Goal: Task Accomplishment & Management: Manage account settings

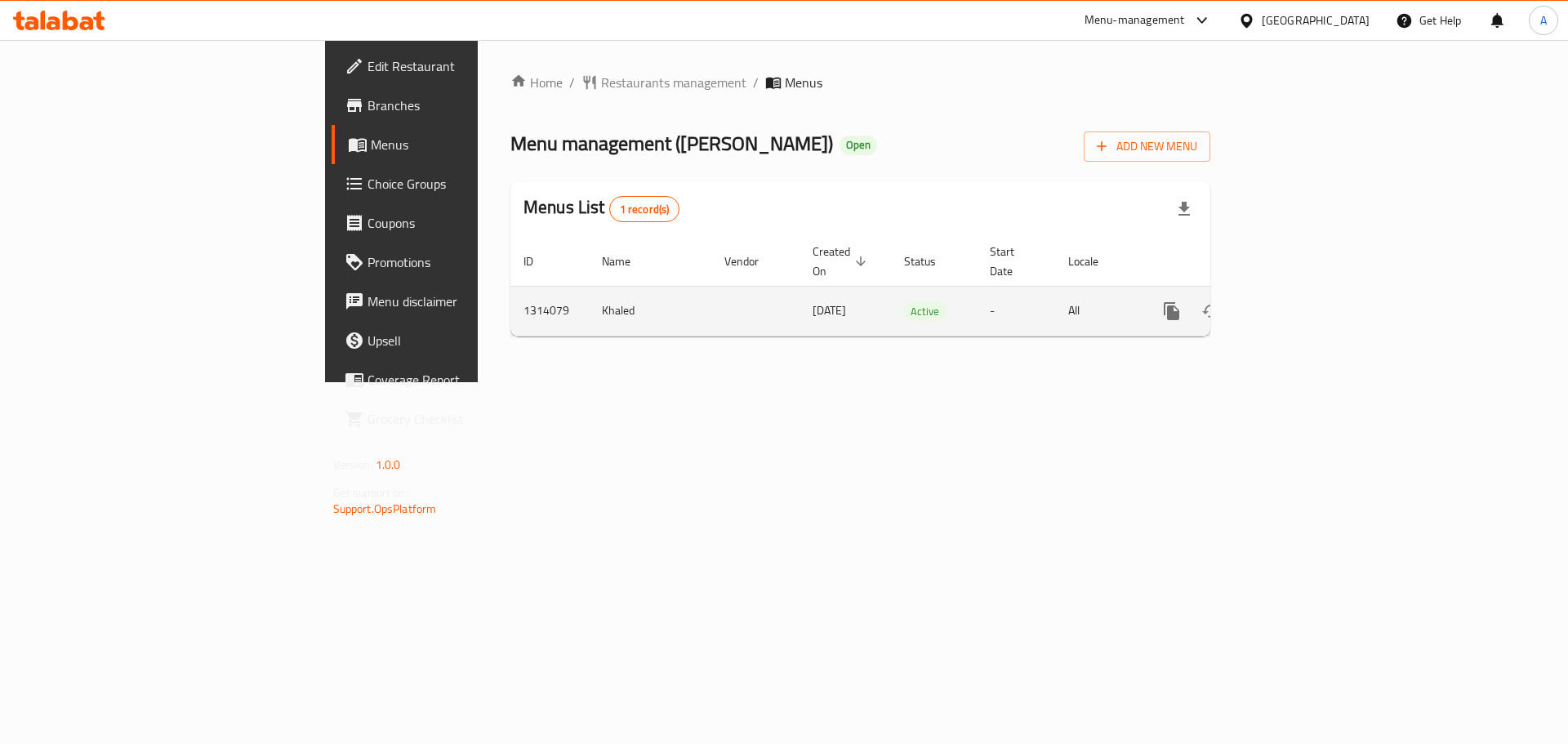
click at [1299, 302] on icon "enhanced table" at bounding box center [1289, 312] width 20 height 20
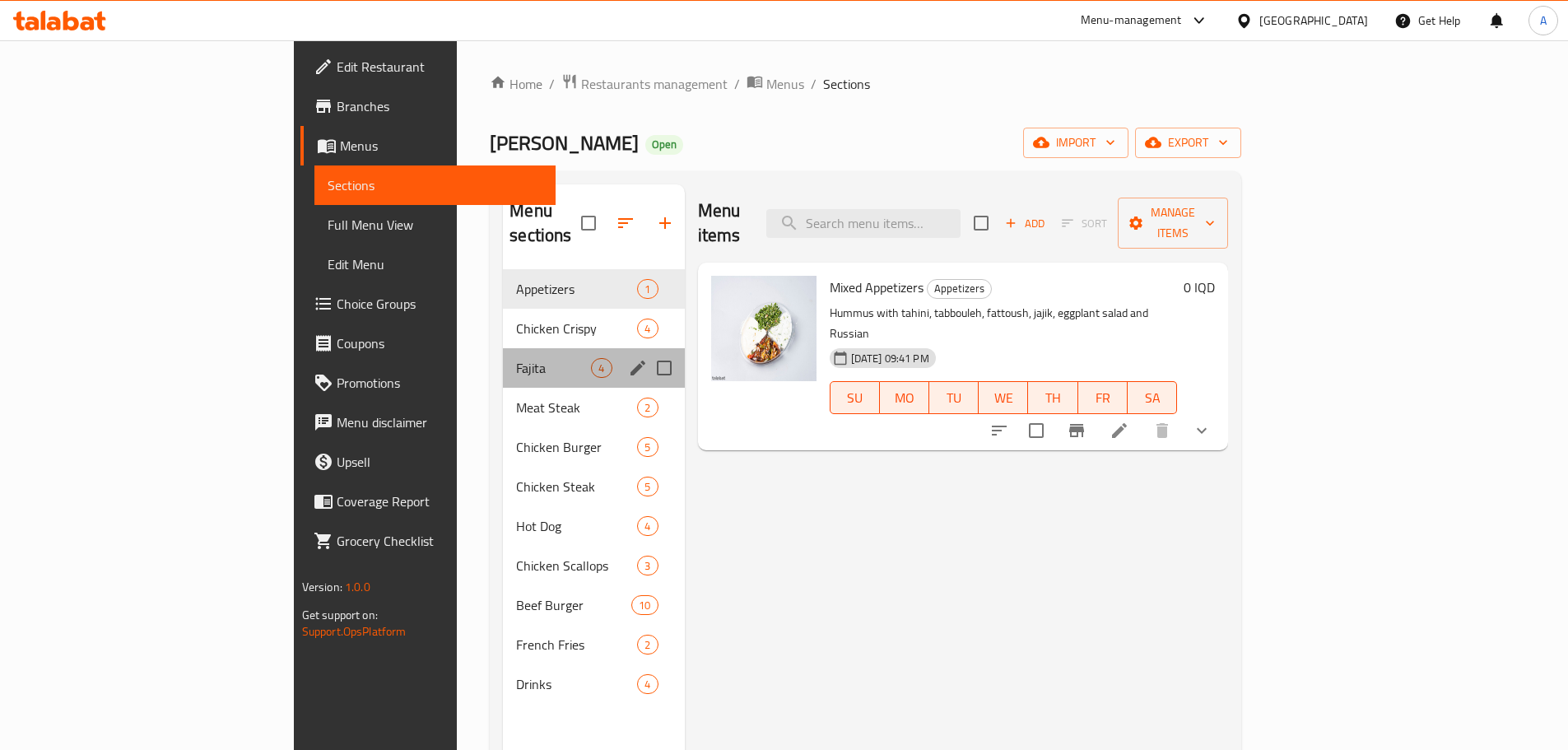
click at [503, 348] on div "Fajita 4" at bounding box center [593, 368] width 181 height 40
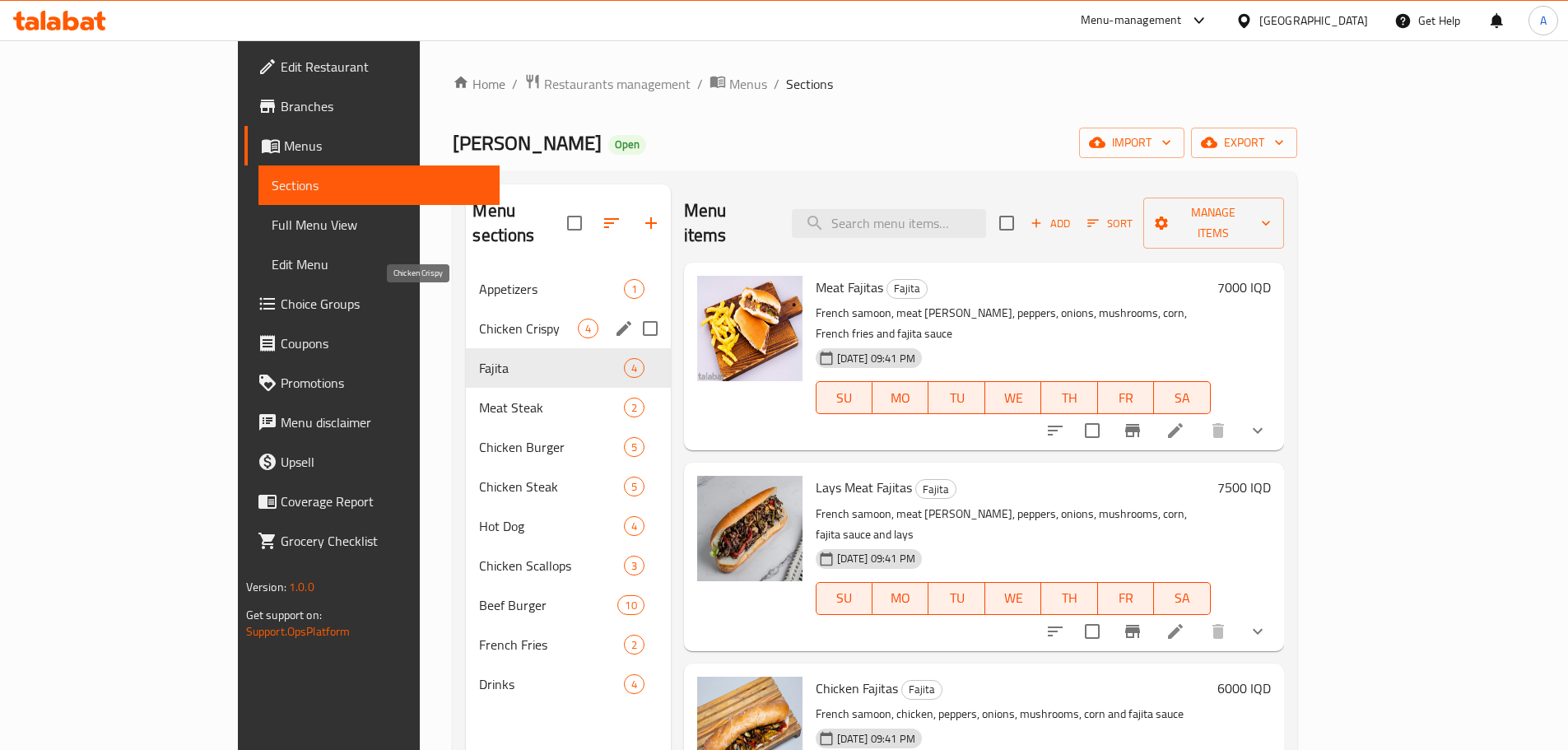
click at [479, 318] on span "Chicken Crispy" at bounding box center [528, 328] width 98 height 20
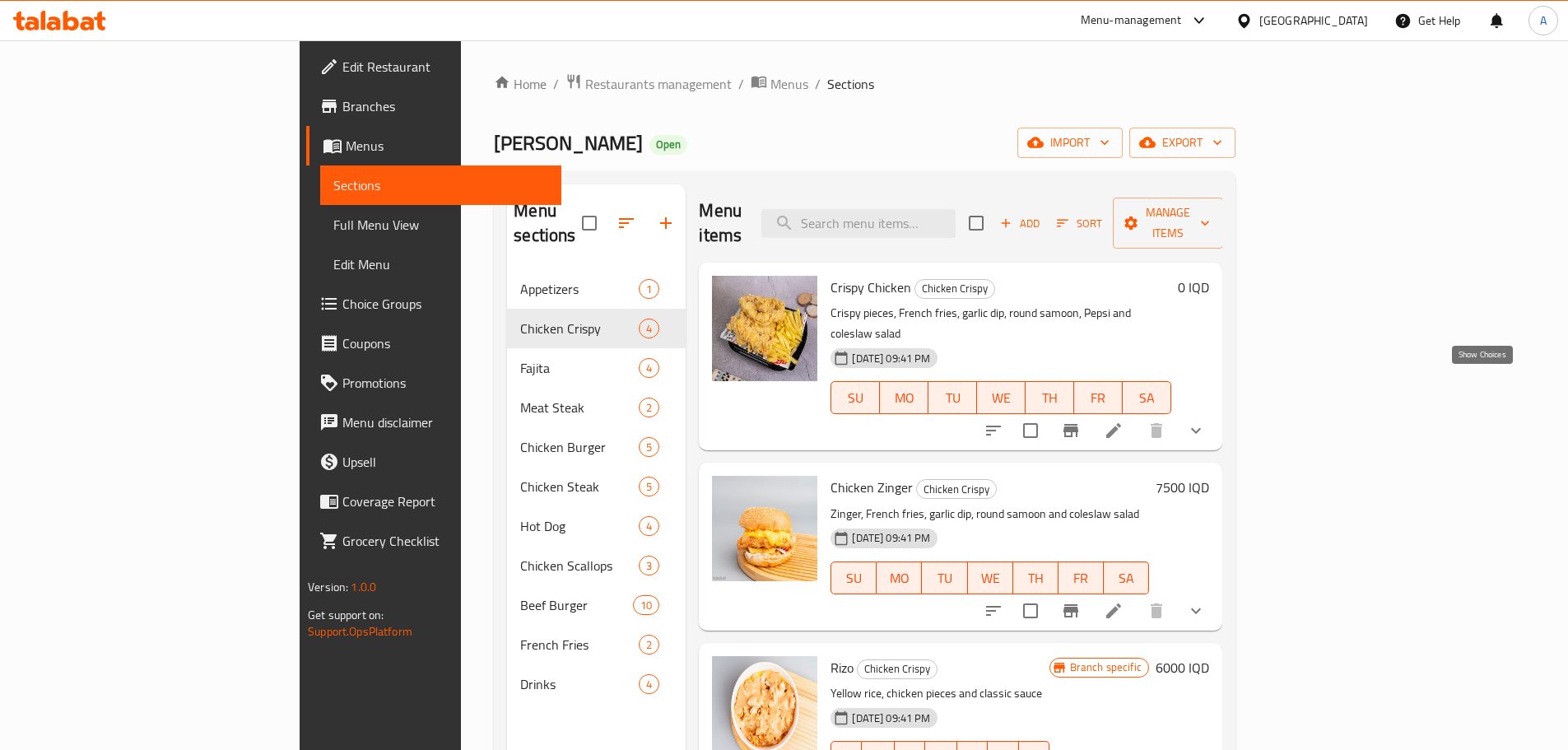
click at [1206, 421] on icon "show more" at bounding box center [1196, 431] width 20 height 20
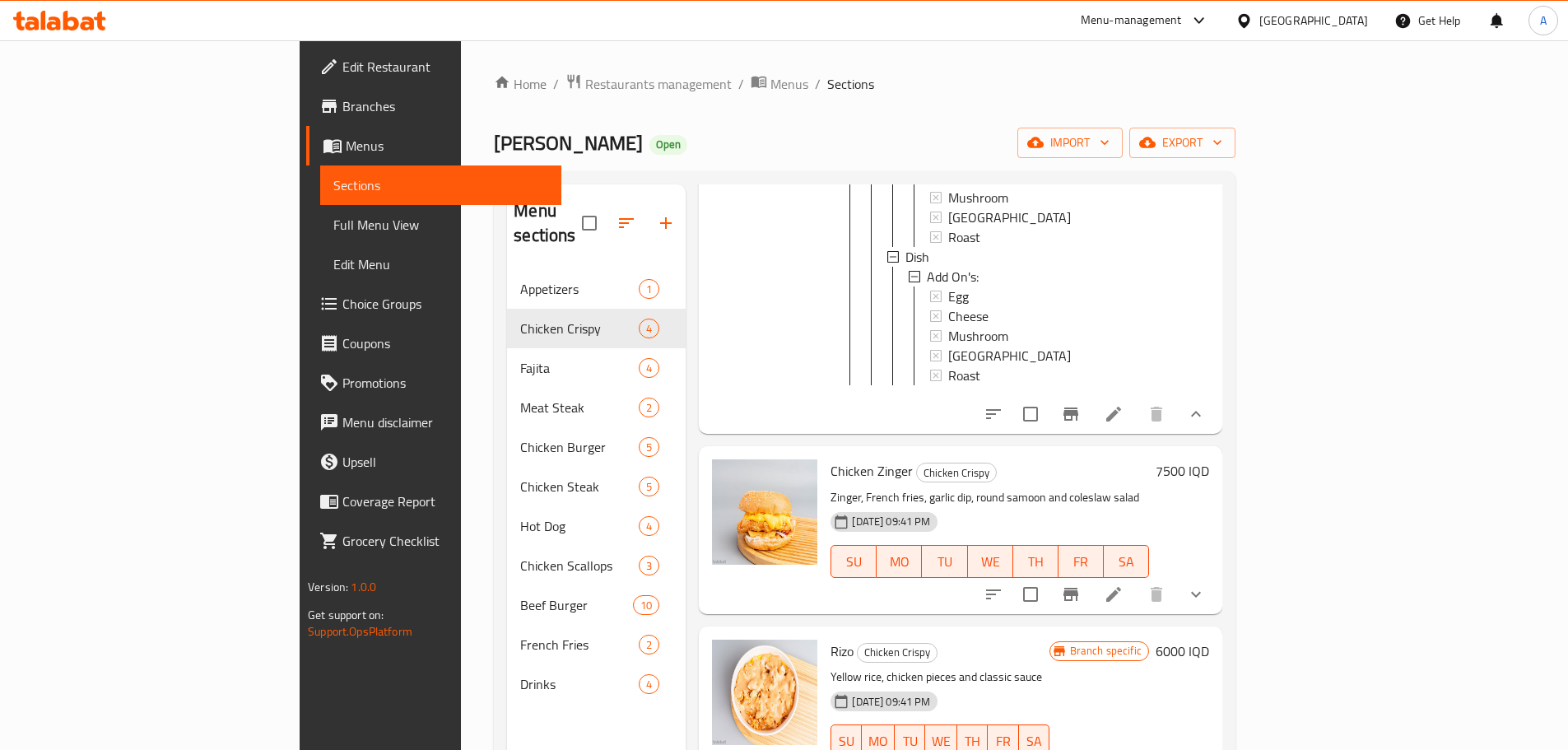
scroll to position [386, 0]
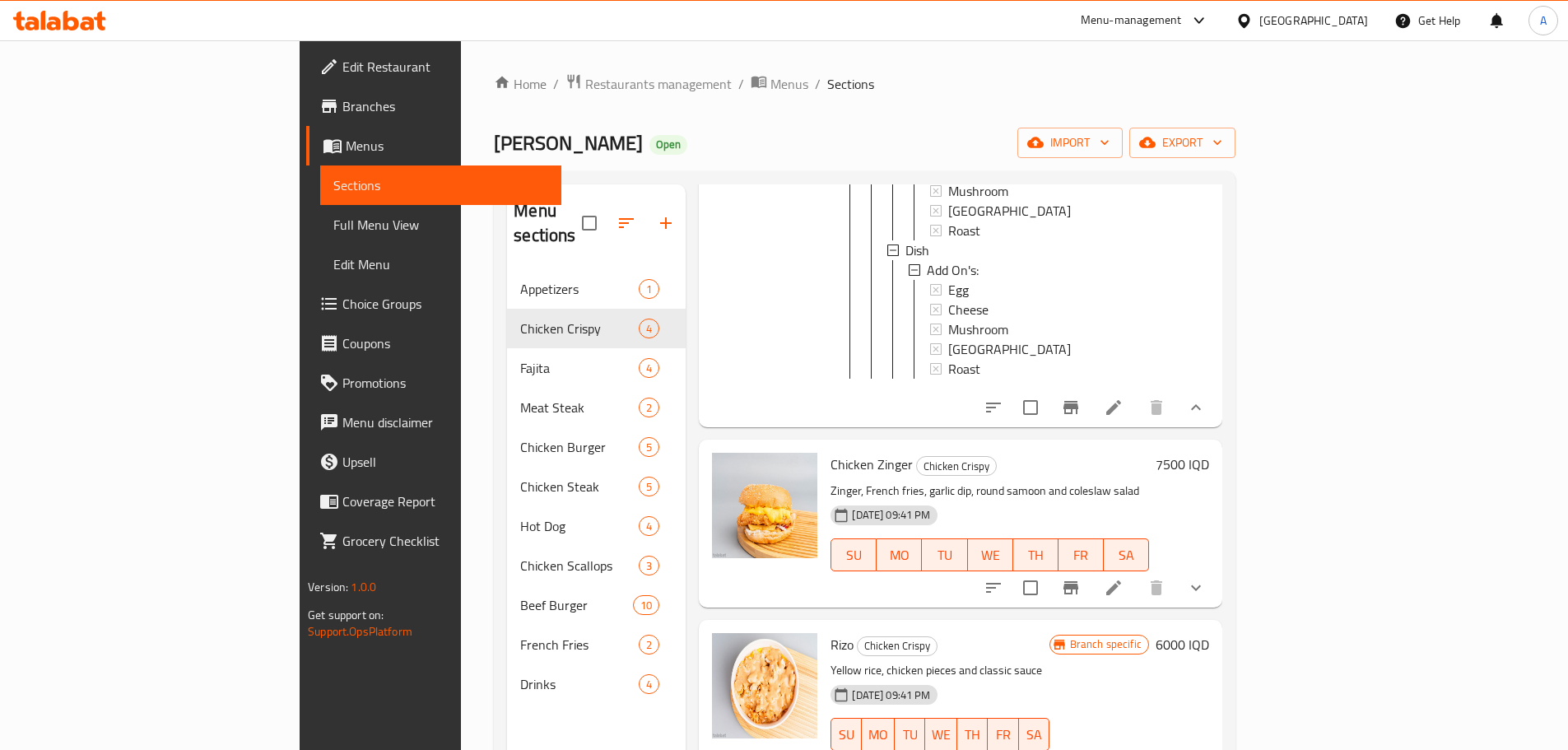
click at [1206, 578] on icon "show more" at bounding box center [1196, 588] width 20 height 20
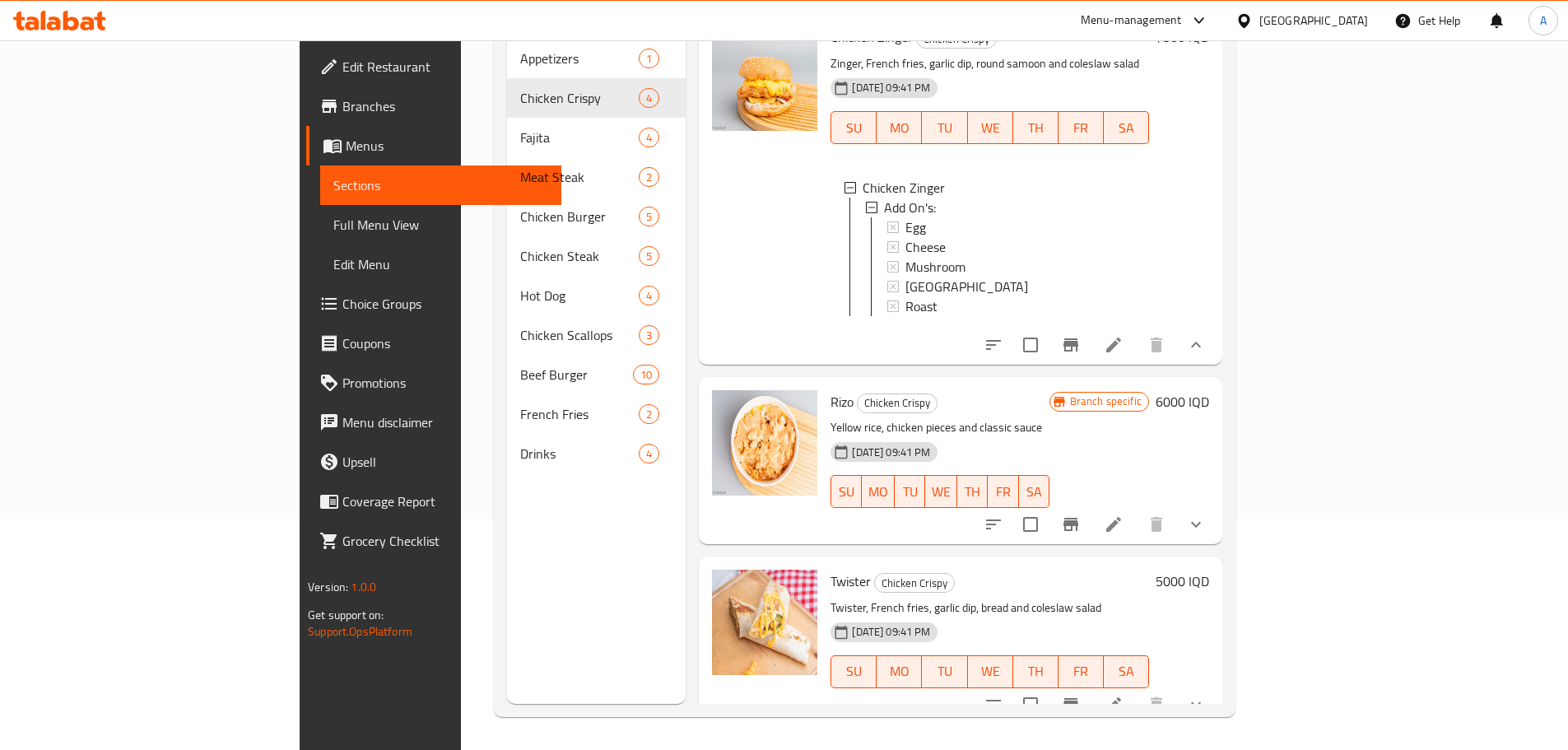
scroll to position [500, 0]
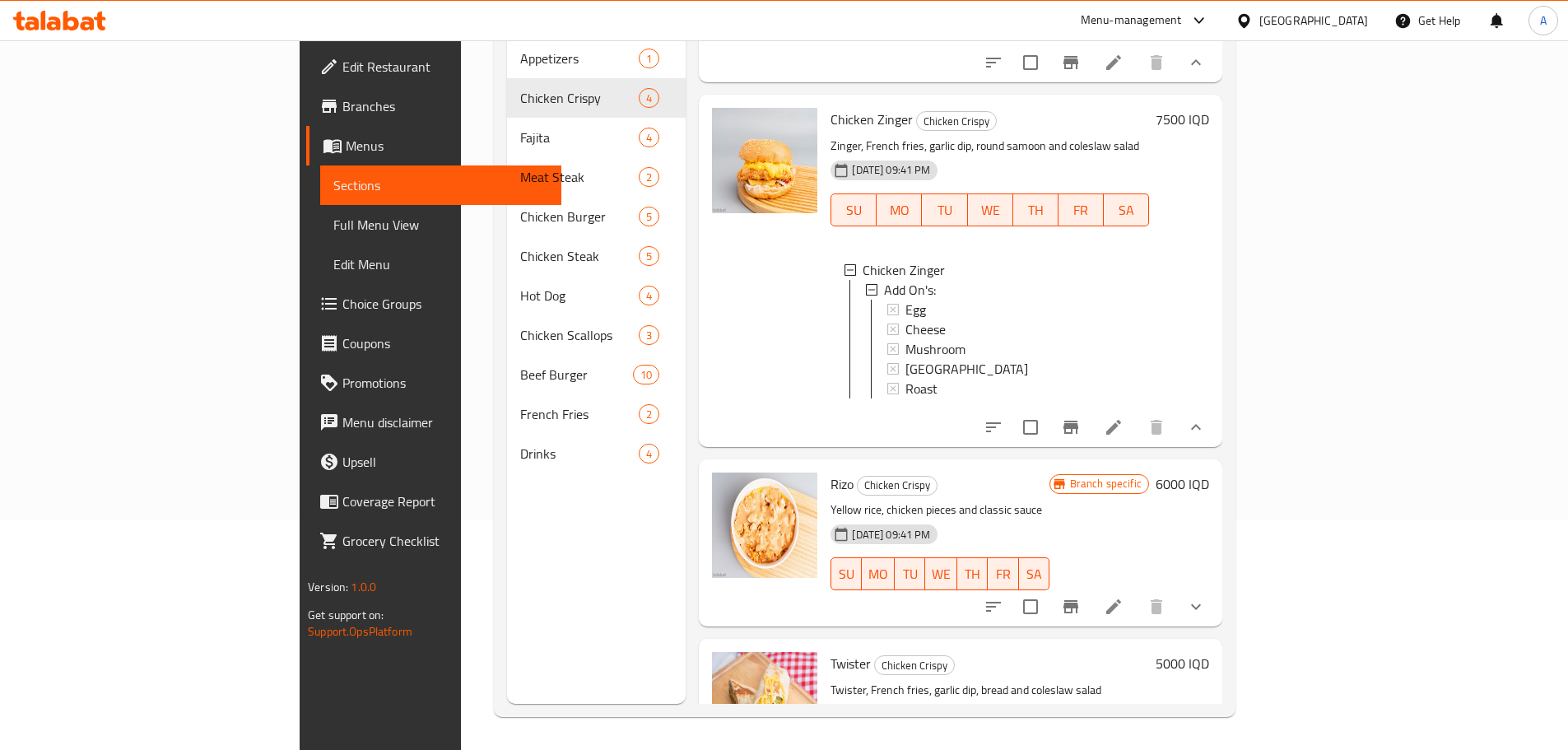
click at [1222, 588] on div "[PERSON_NAME] Chicken Crispy Yellow rice, chicken pieces and classic sauce [DAT…" at bounding box center [961, 543] width 523 height 167
click at [1206, 597] on icon "show more" at bounding box center [1196, 607] width 20 height 20
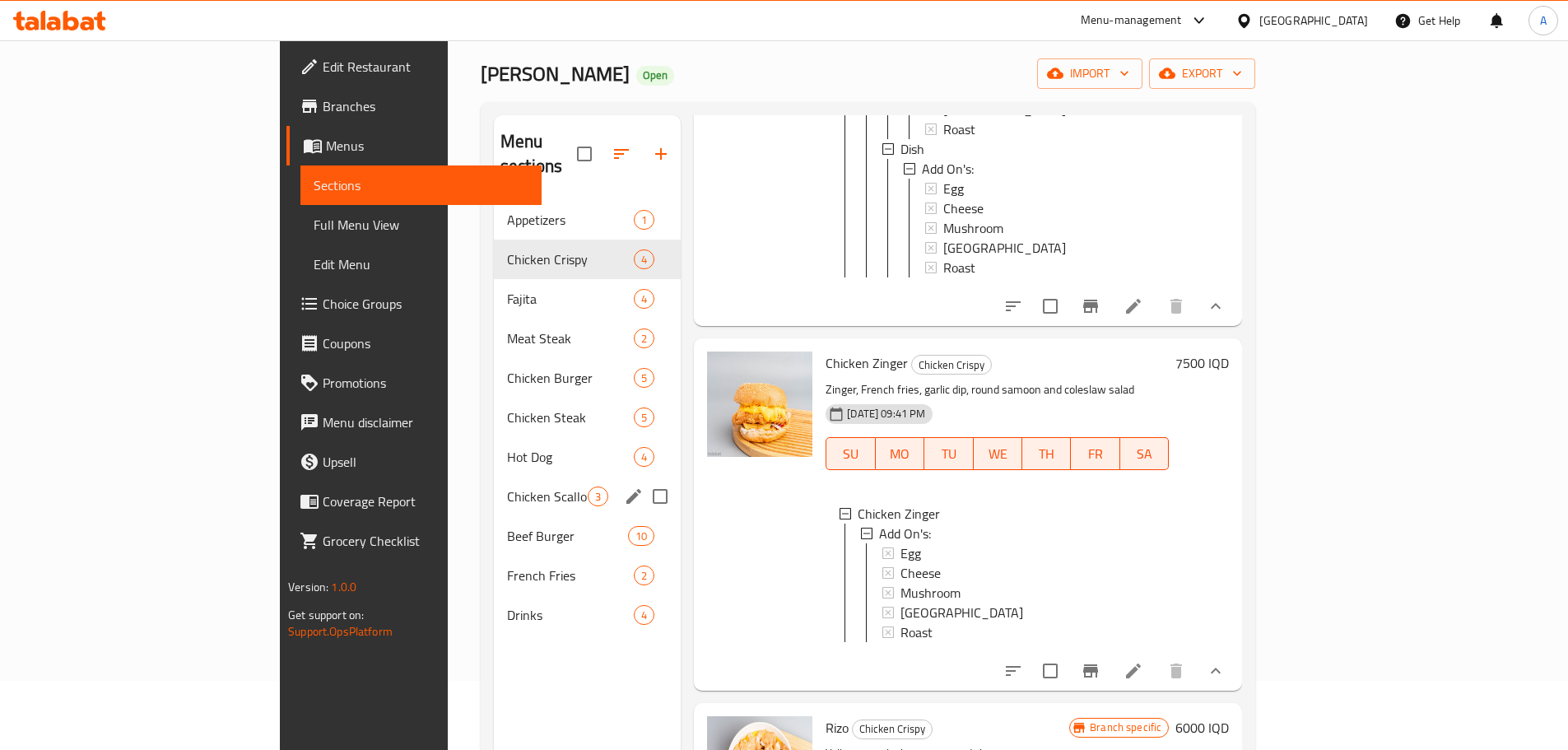
scroll to position [66, 0]
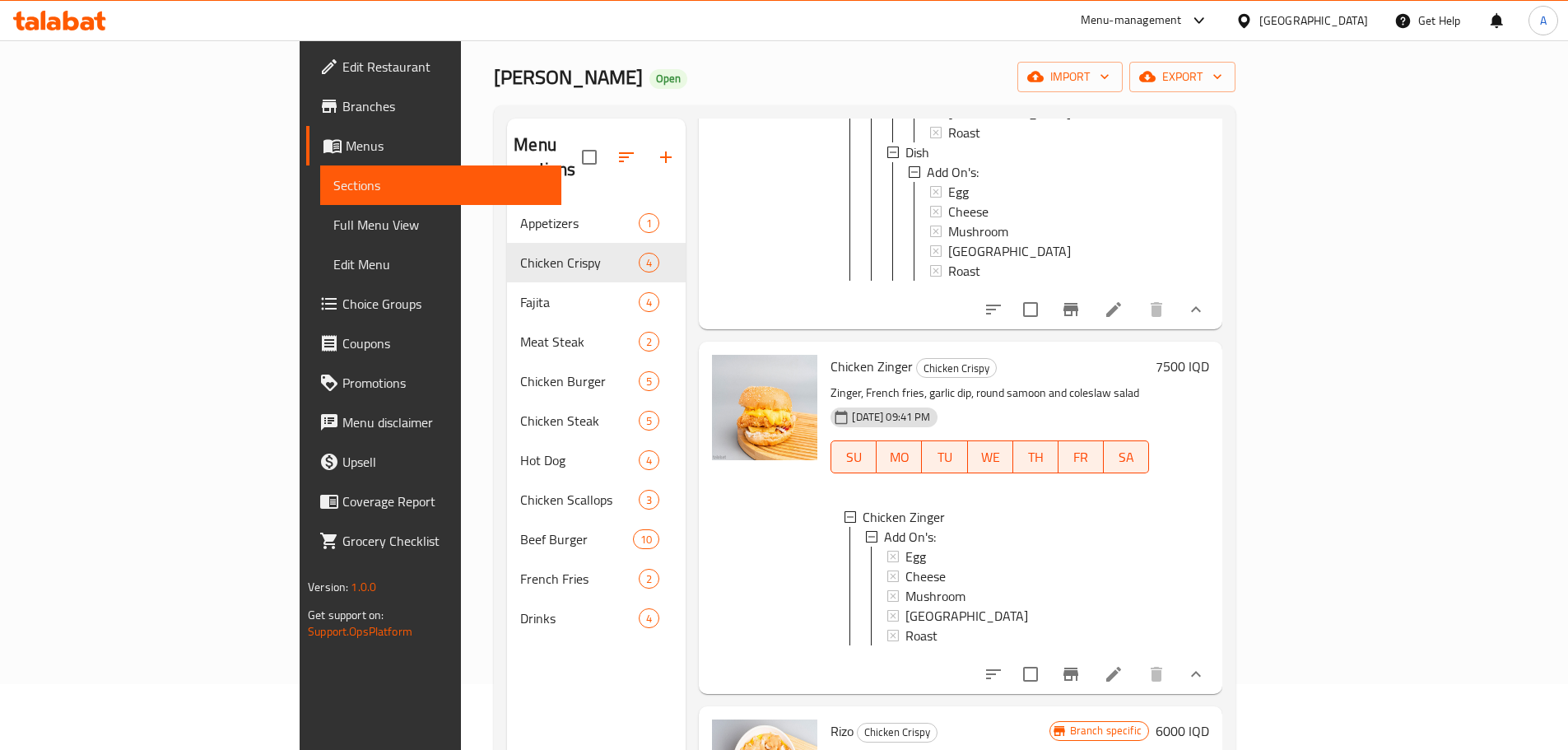
click at [461, 274] on div "Home / Restaurants management / Menus / Sections [PERSON_NAME] Open import expo…" at bounding box center [865, 444] width 808 height 940
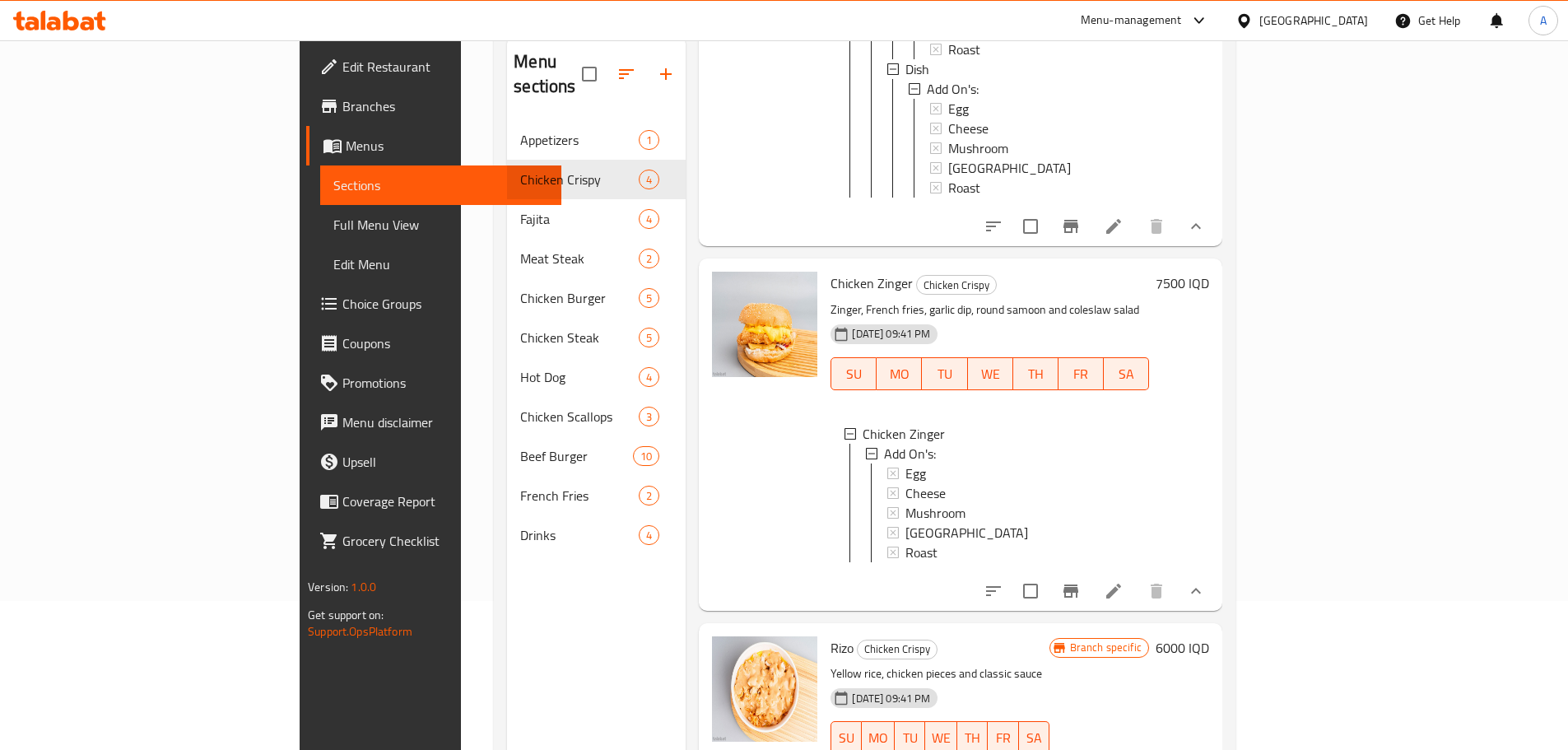
scroll to position [230, 0]
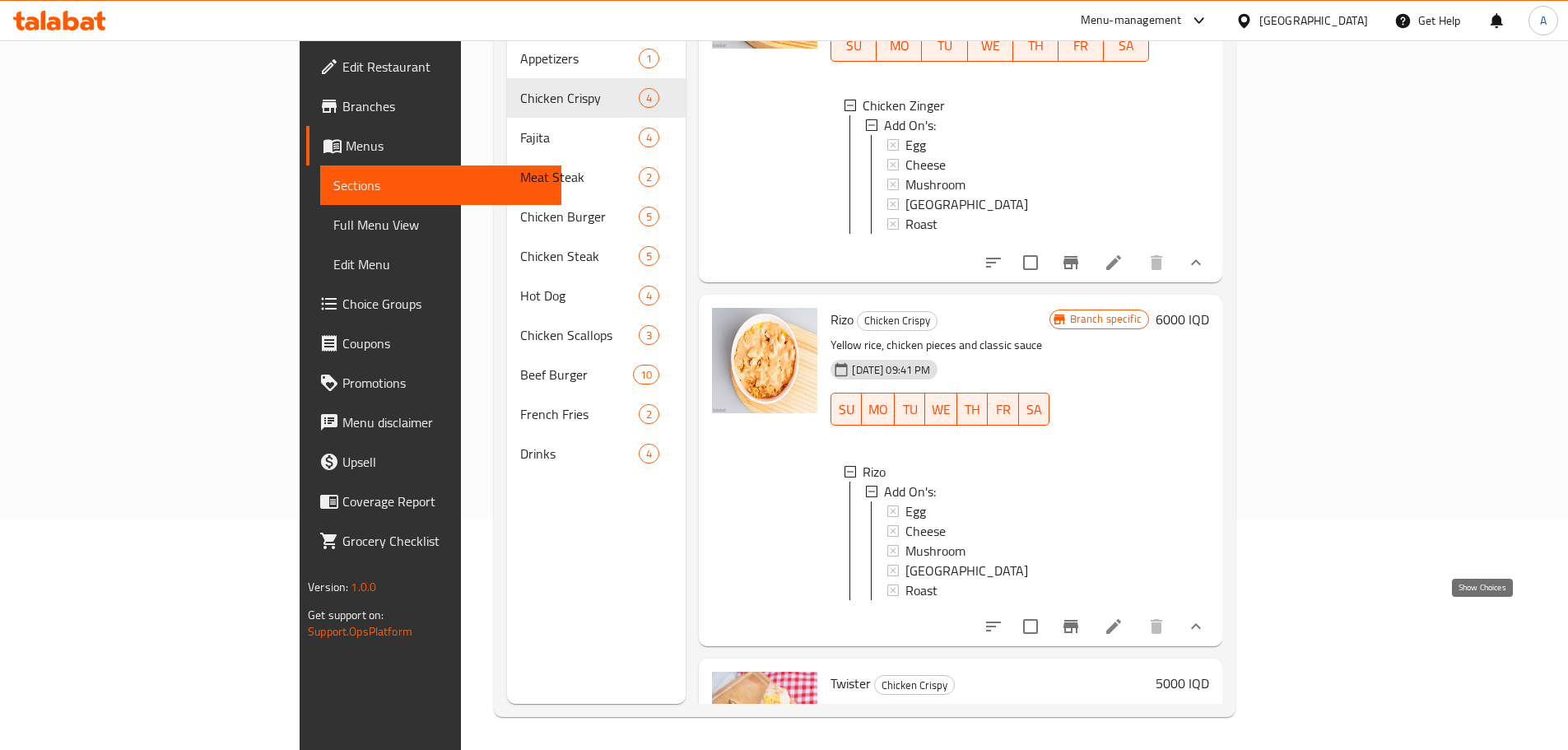
click at [1201, 624] on icon "show more" at bounding box center [1196, 626] width 10 height 6
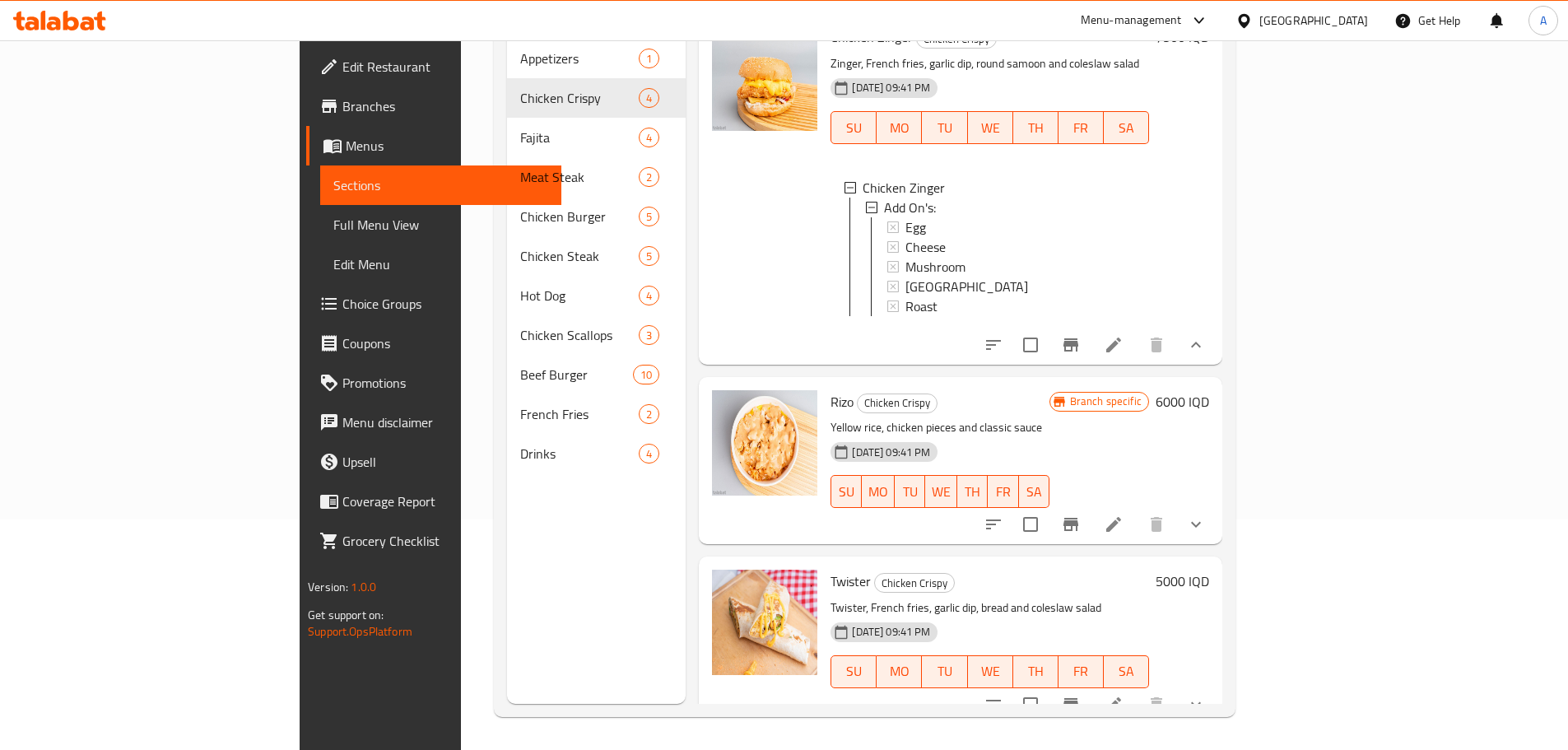
click at [1216, 518] on button "show more" at bounding box center [1197, 525] width 40 height 40
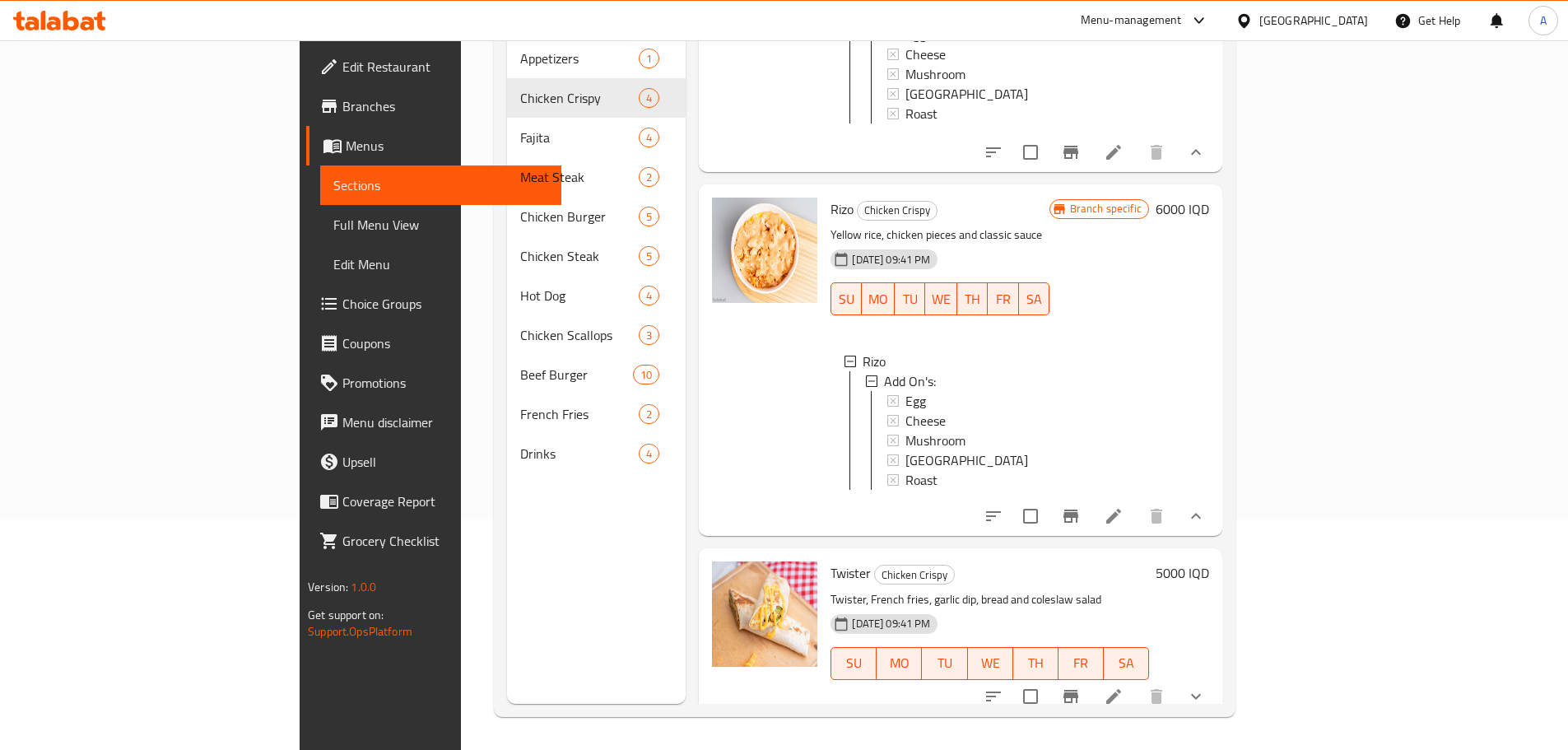
scroll to position [779, 0]
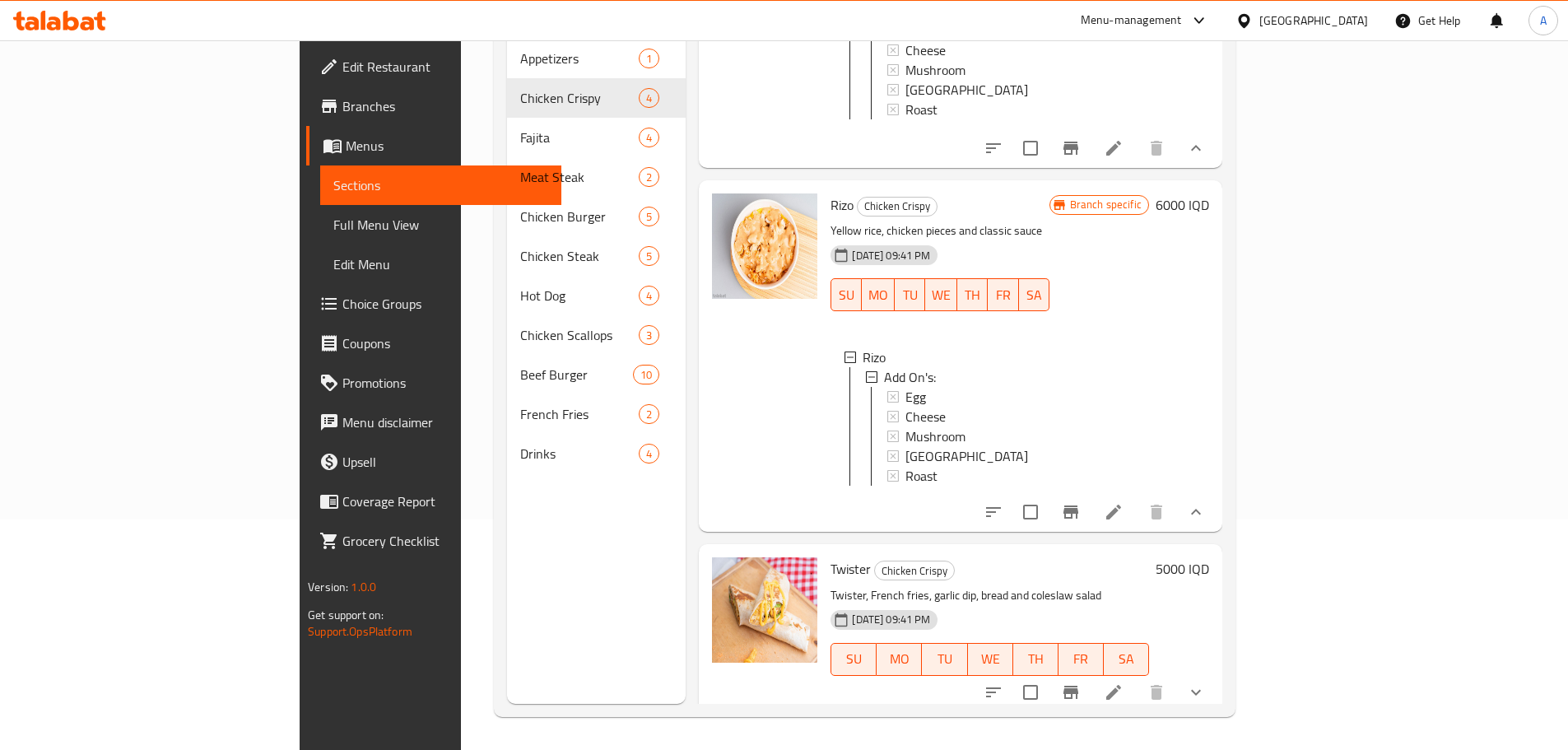
click at [1216, 673] on button "show more" at bounding box center [1197, 693] width 40 height 40
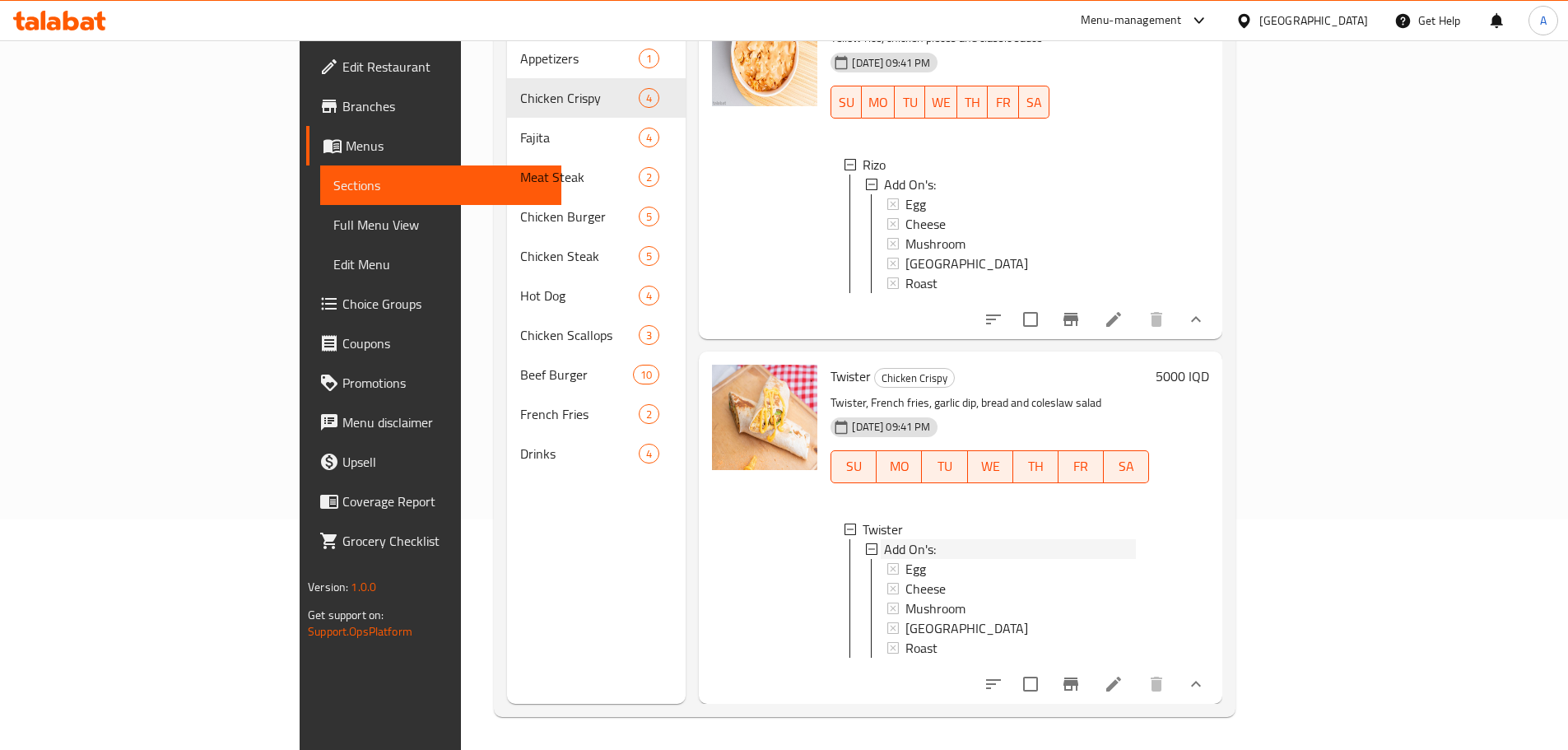
click at [884, 540] on div "Add On's:" at bounding box center [1010, 550] width 252 height 20
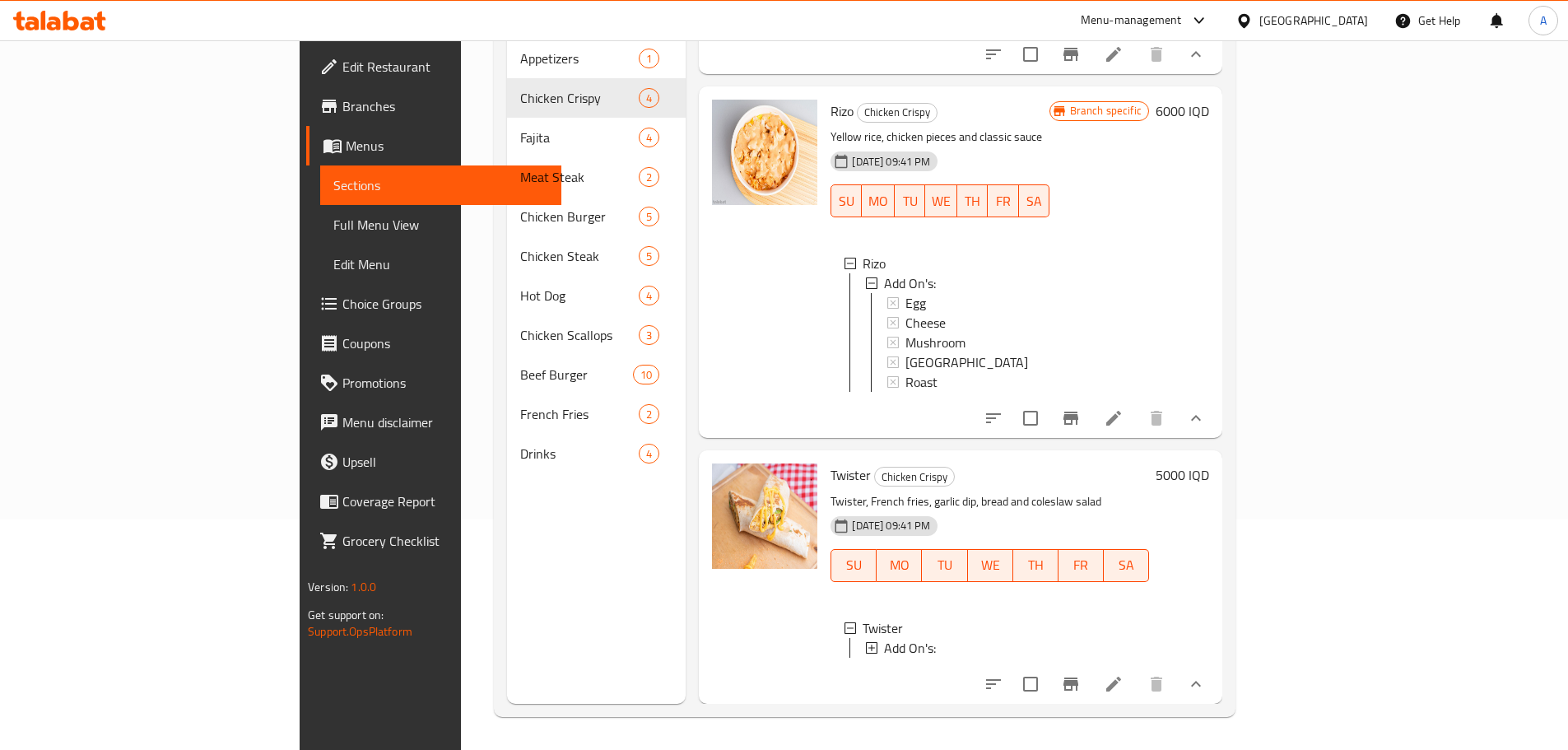
click at [886, 639] on div "Add On's:" at bounding box center [1010, 649] width 252 height 20
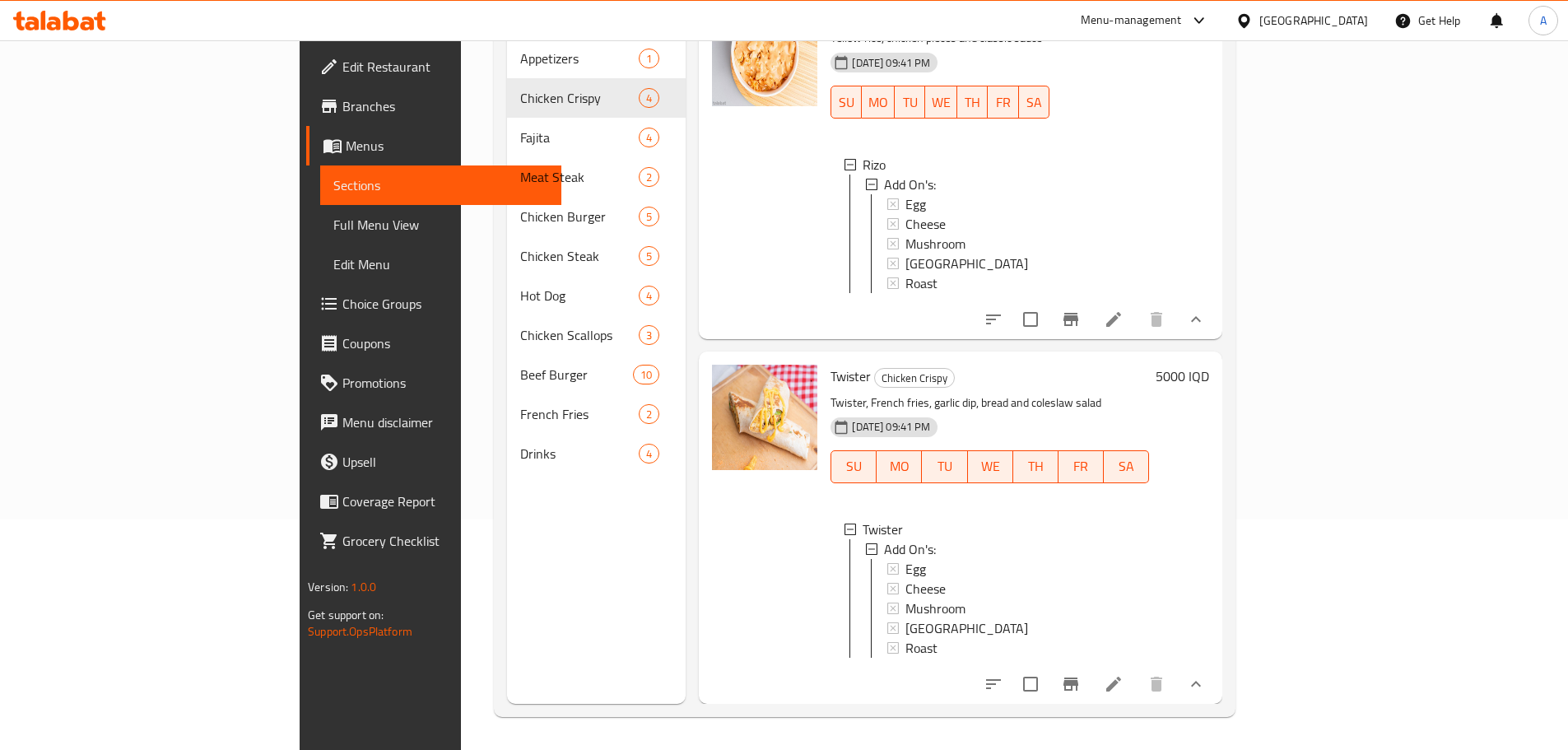
click at [1121, 683] on icon at bounding box center [1113, 684] width 15 height 15
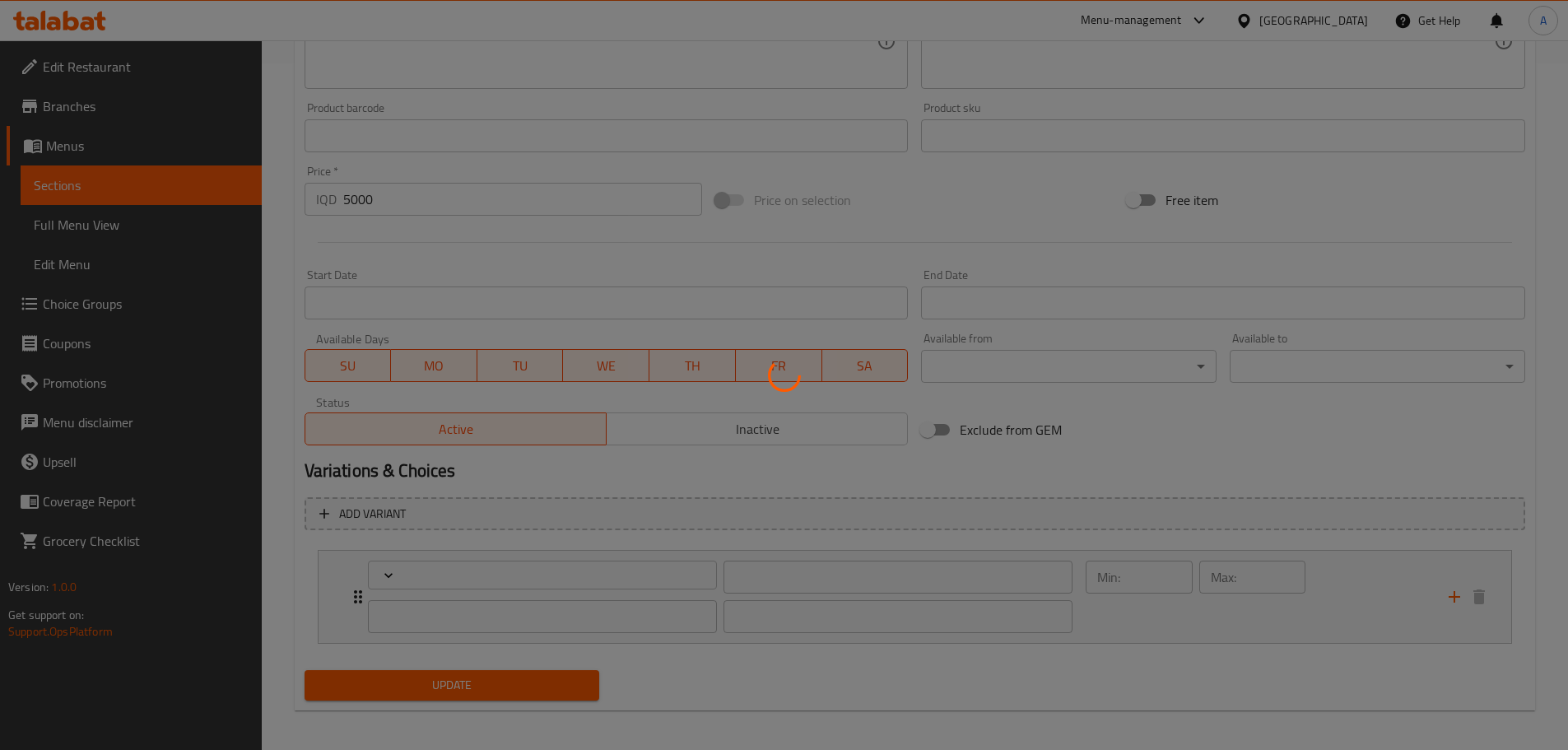
scroll to position [693, 0]
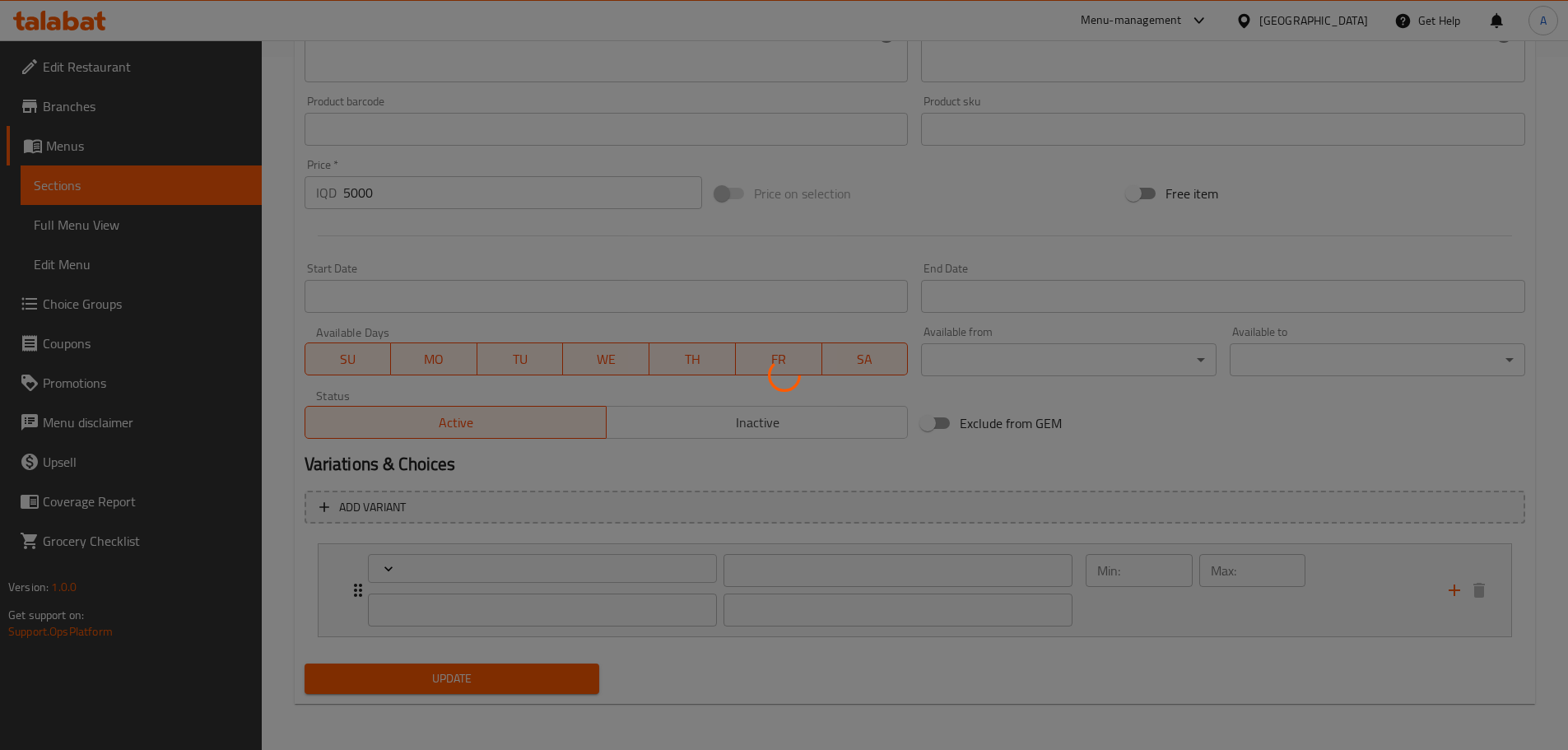
type input "الإضافات:"
type input "زیادە:"
type input "1"
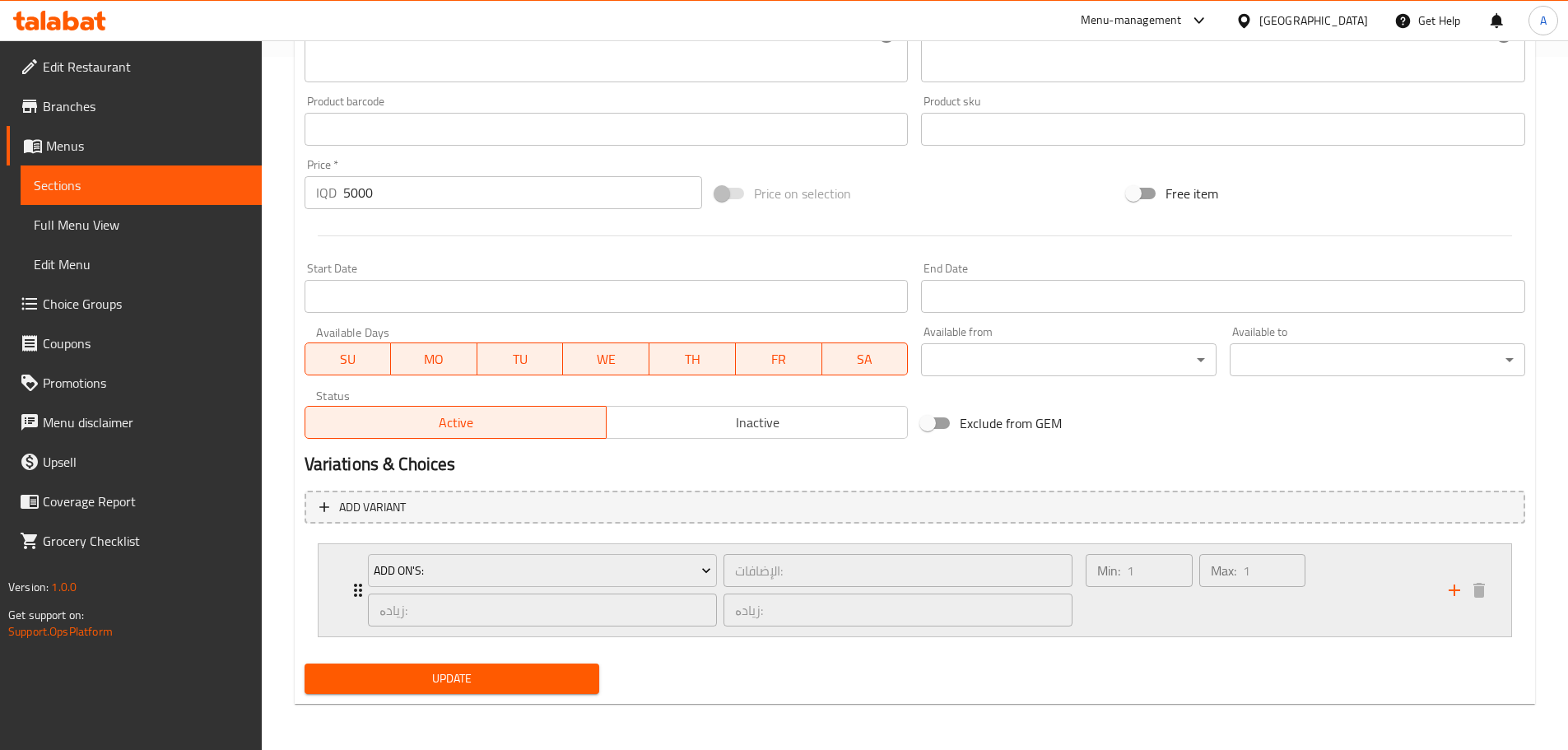
click at [320, 585] on div "Add On's: الإضافات: ​ زیادە: ​ زیادە: ​ Min: 1 ​ Max: 1 ​" at bounding box center [914, 590] width 1192 height 92
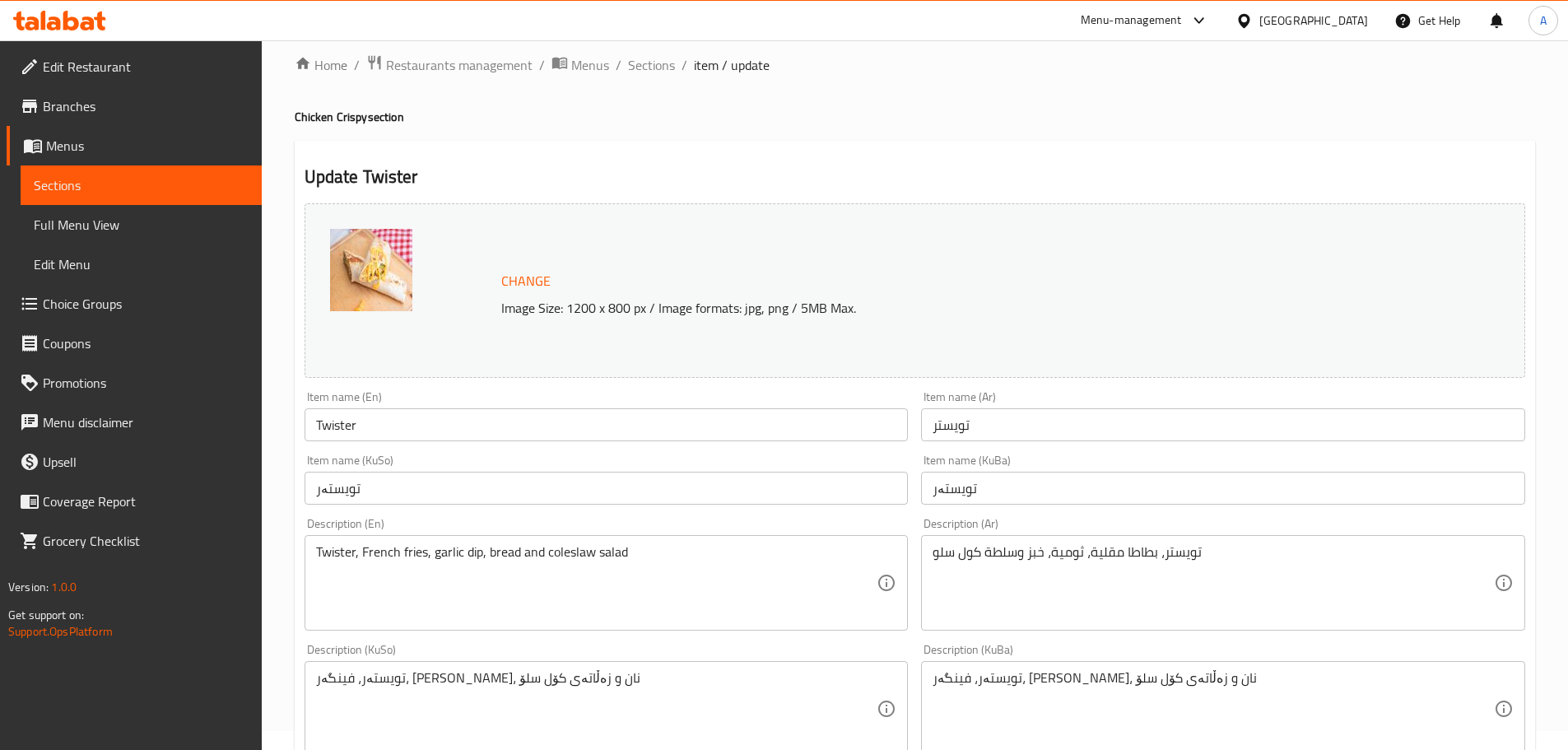
scroll to position [0, 0]
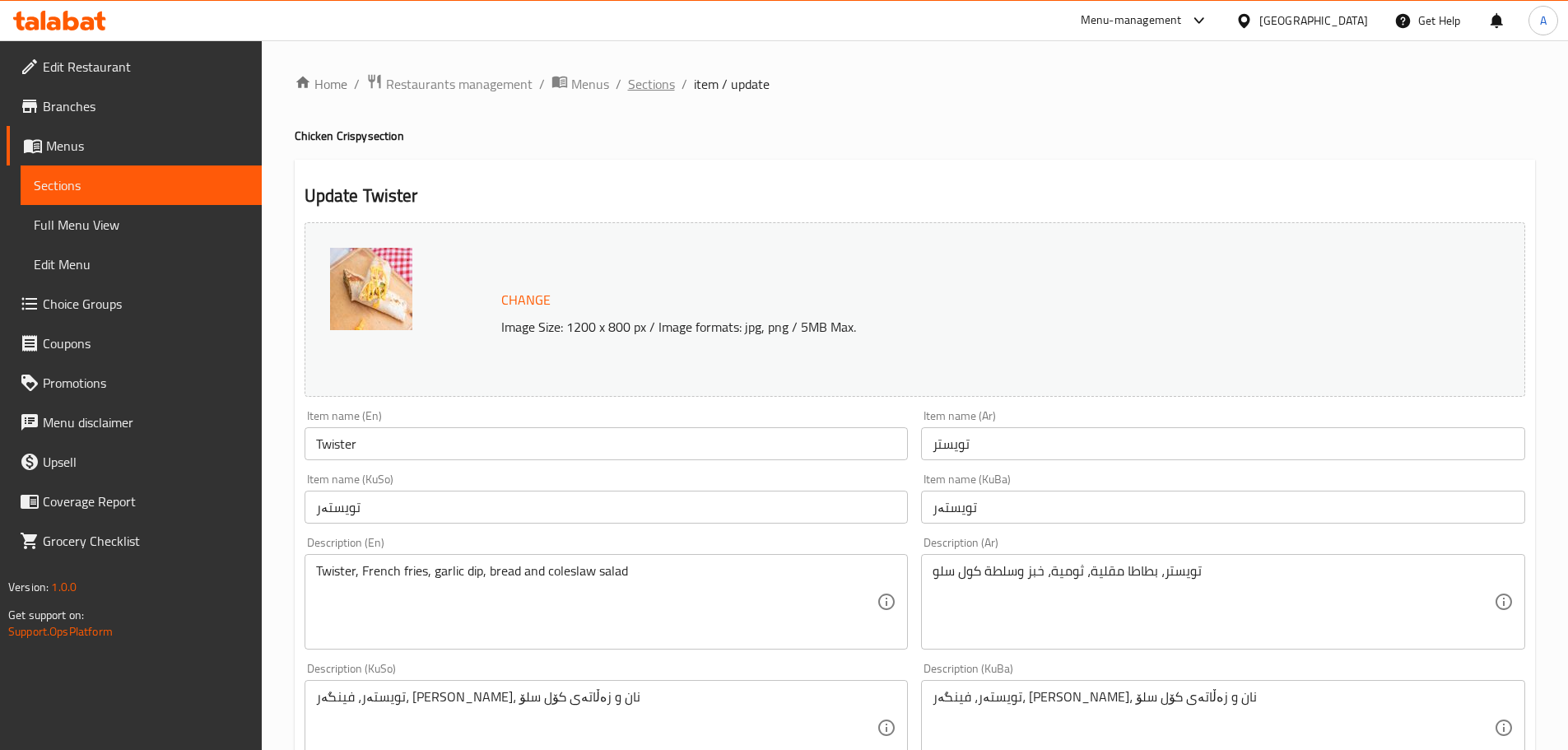
click at [664, 86] on span "Sections" at bounding box center [651, 84] width 47 height 20
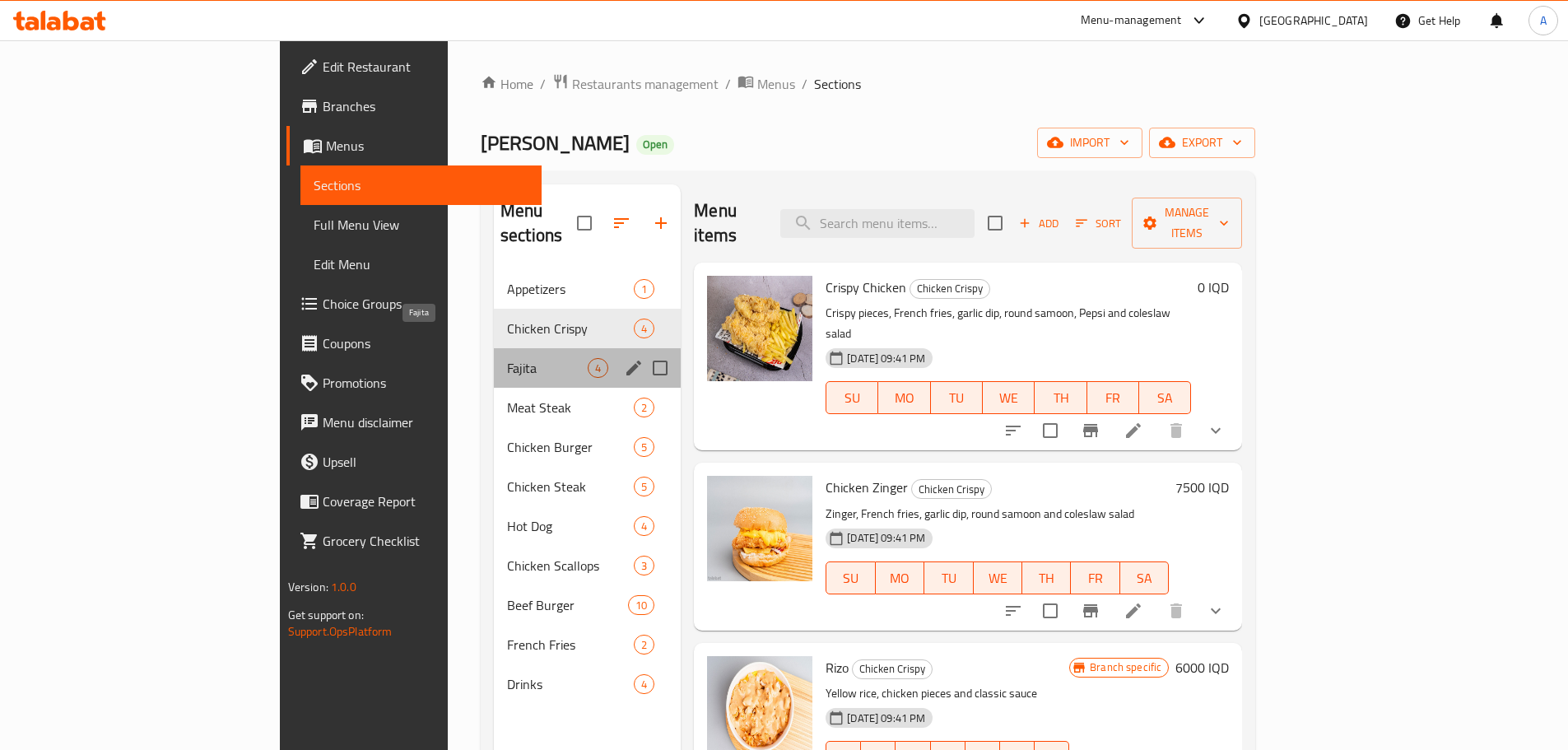
click at [507, 358] on span "Fajita" at bounding box center [547, 368] width 81 height 20
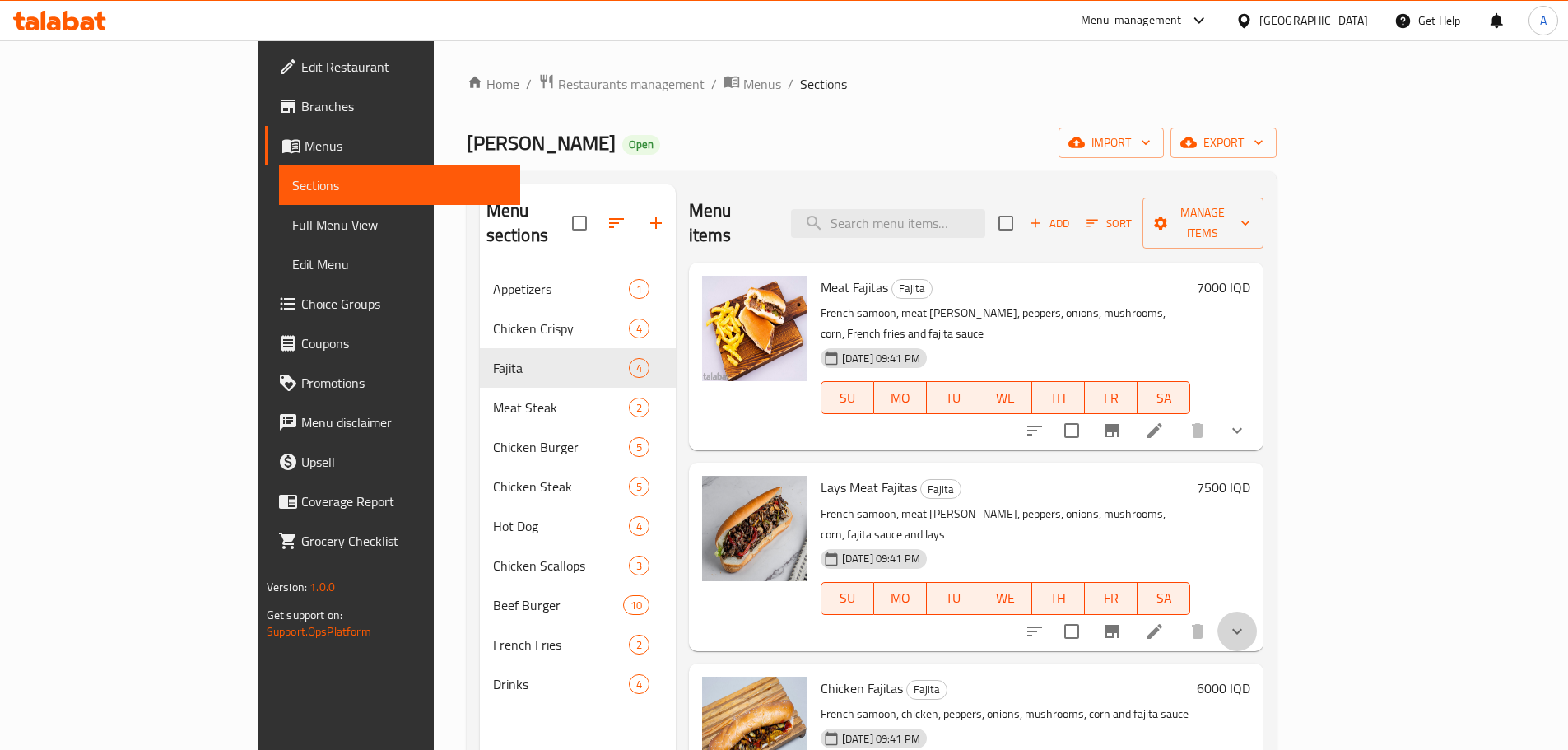
click at [1257, 612] on button "show more" at bounding box center [1237, 632] width 40 height 40
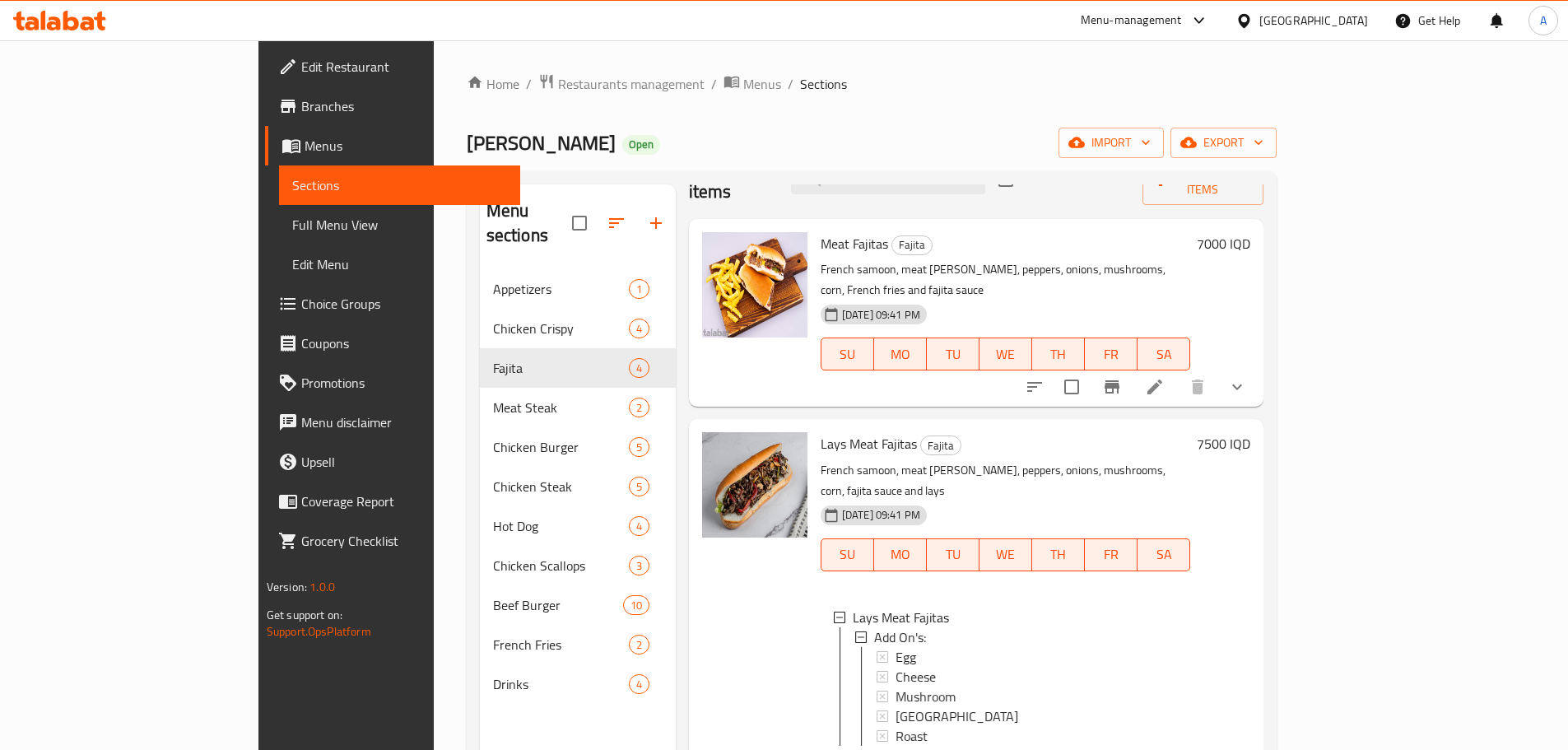
scroll to position [82, 0]
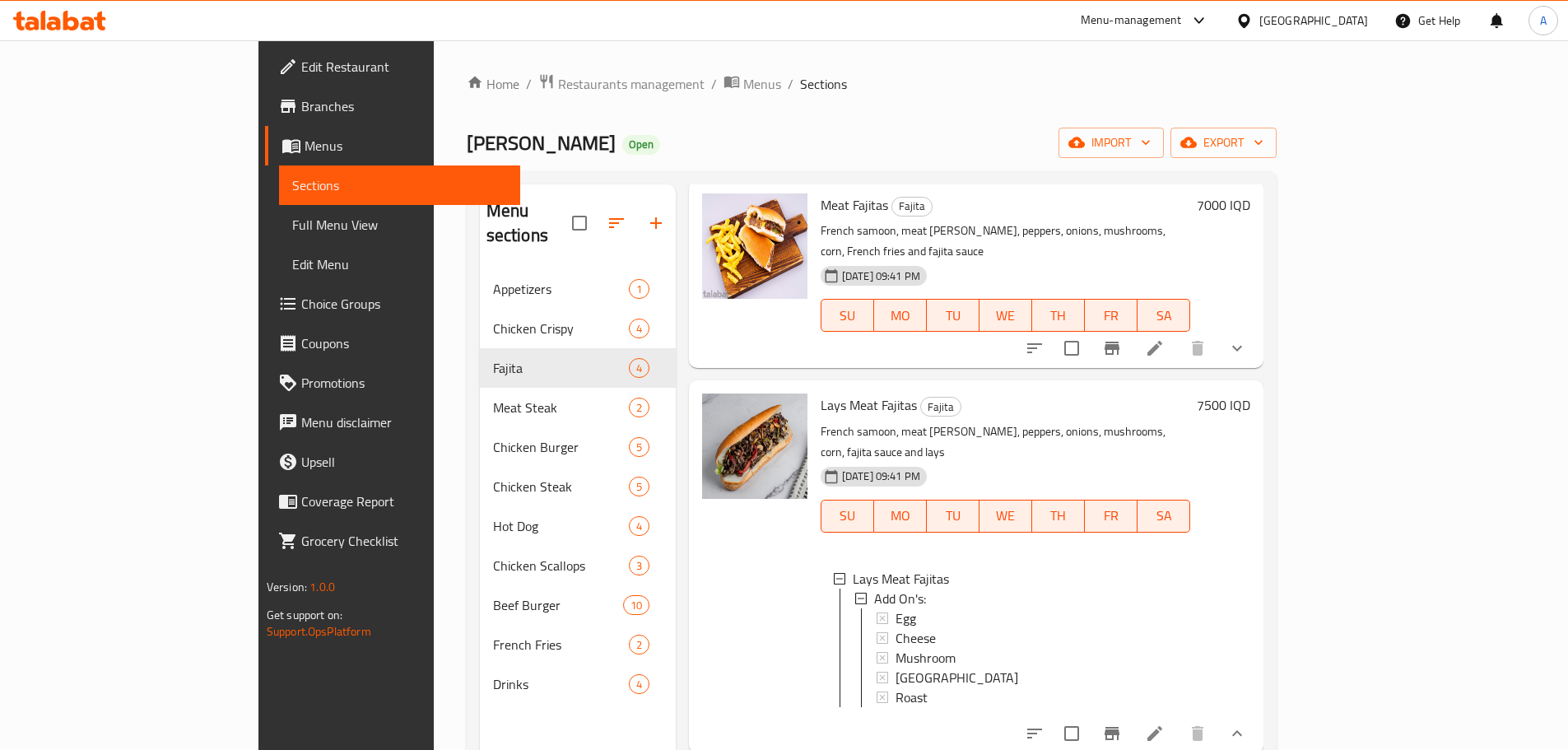
click at [1247, 338] on icon "show more" at bounding box center [1237, 348] width 20 height 20
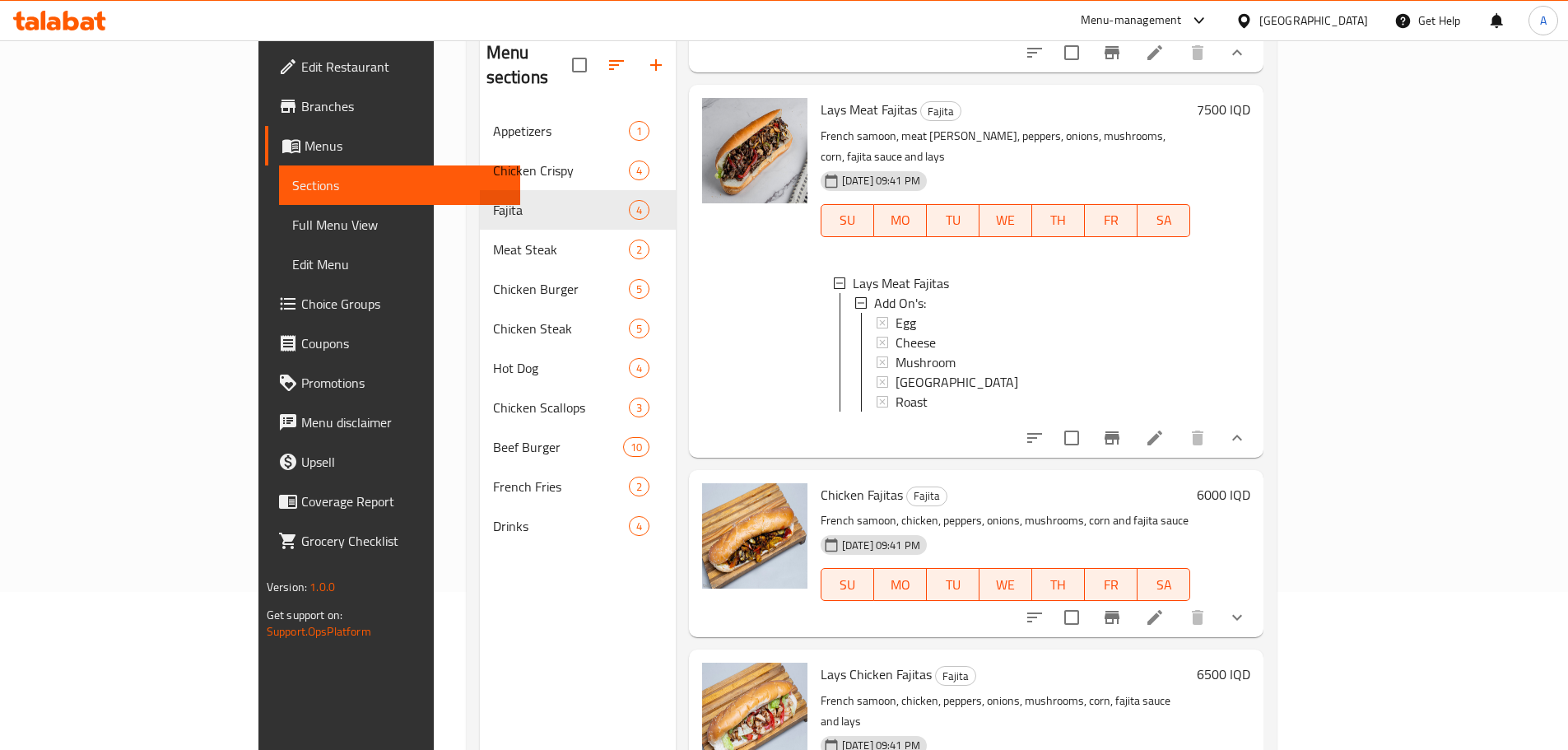
scroll to position [230, 0]
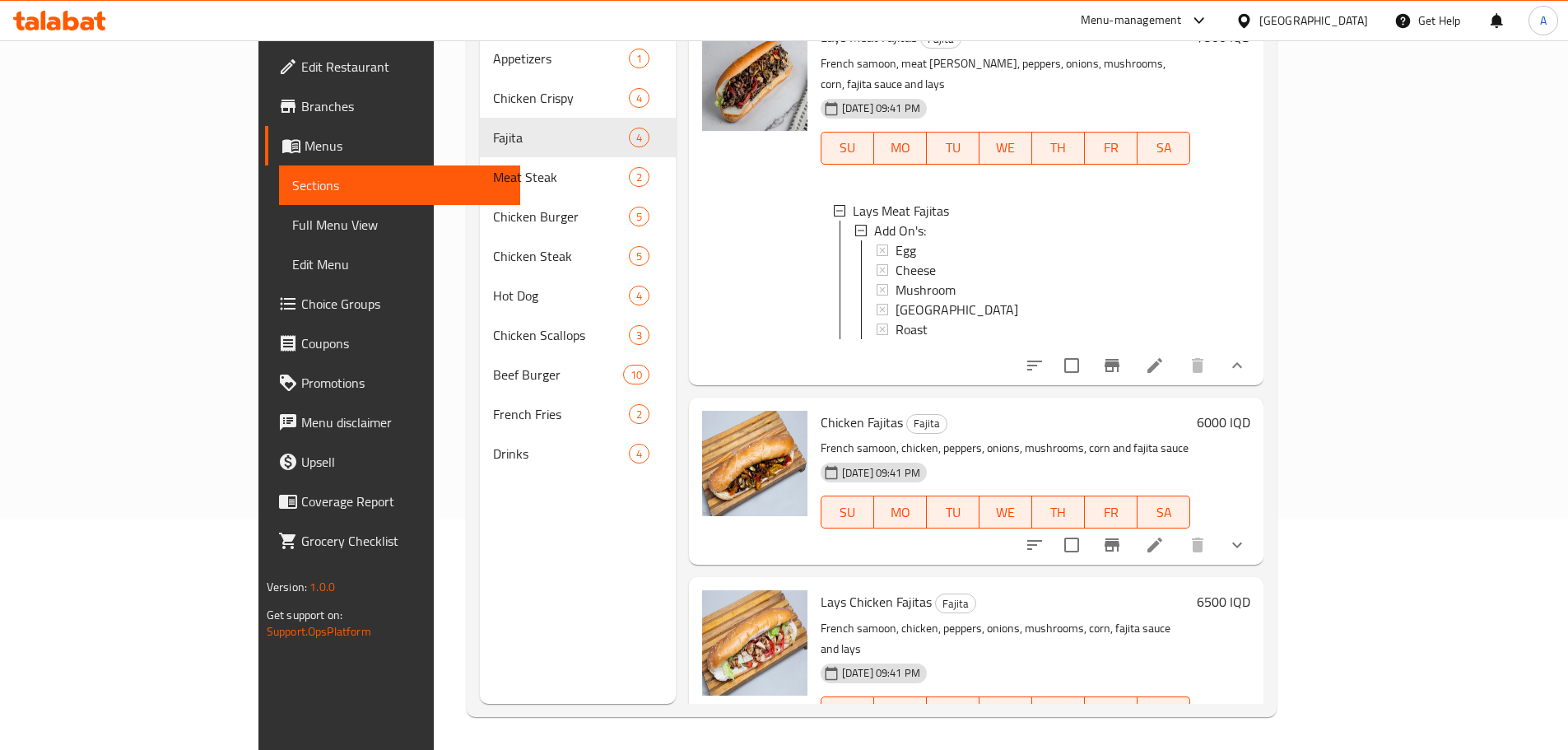
click at [1257, 525] on button "show more" at bounding box center [1237, 545] width 40 height 40
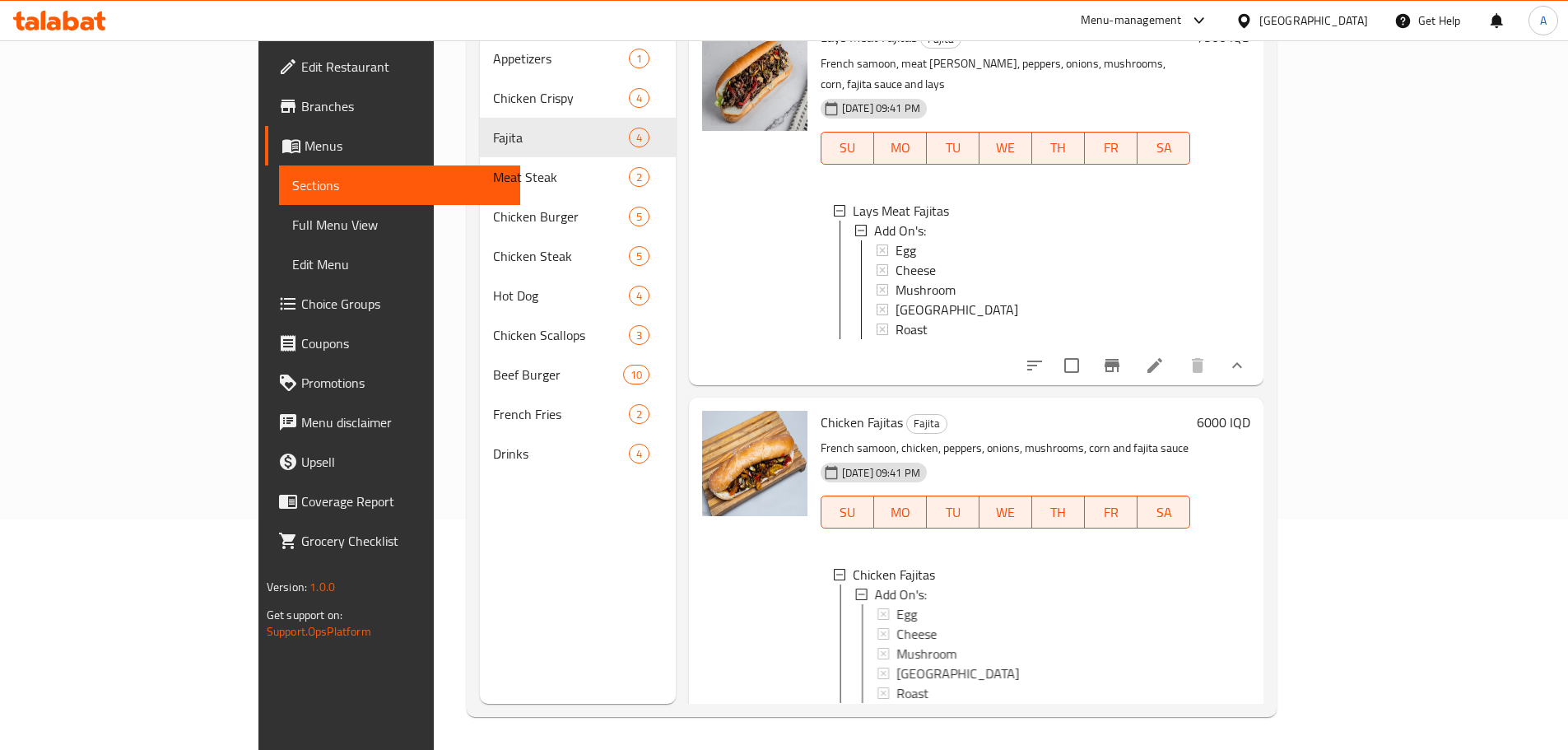
scroll to position [601, 0]
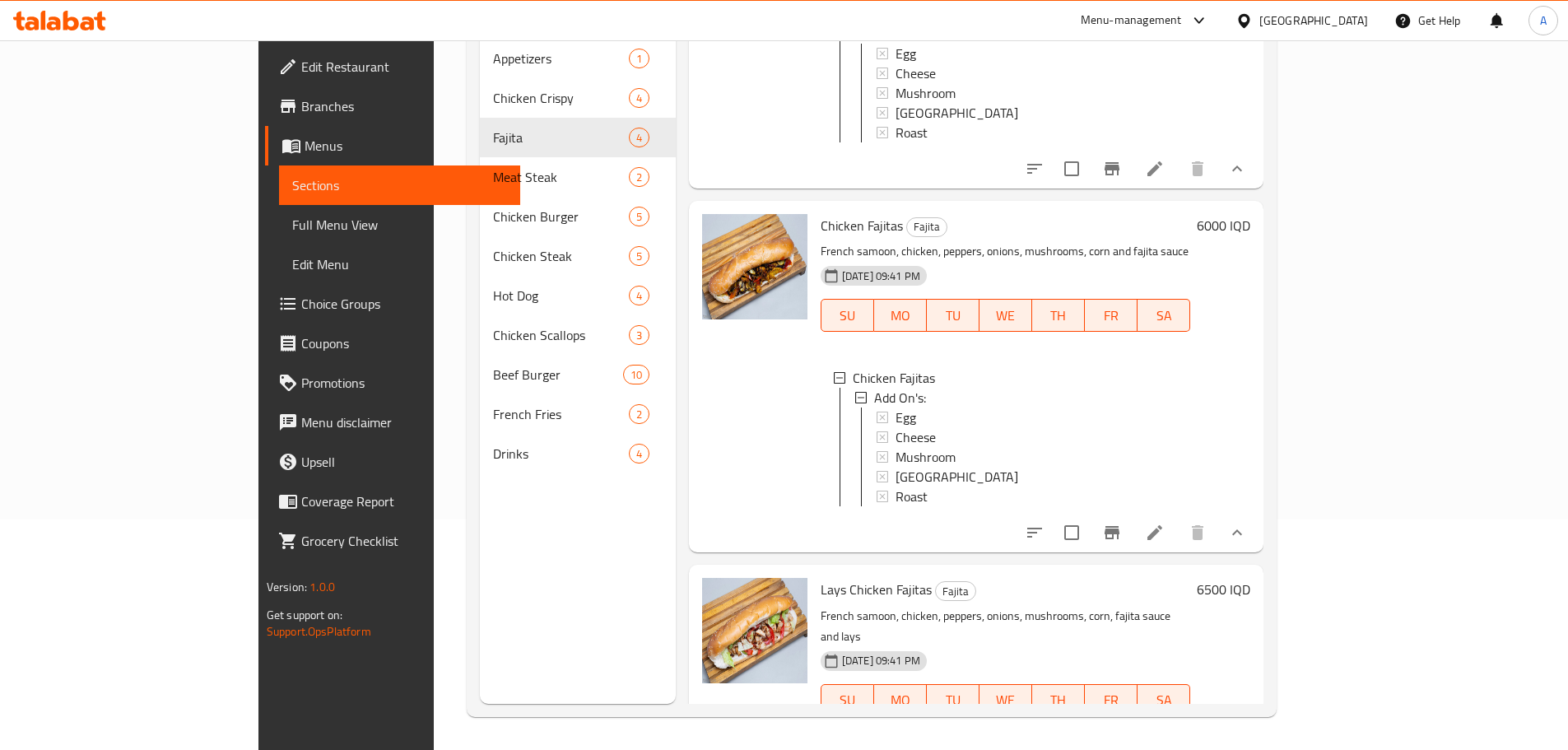
click at [1257, 714] on button "show more" at bounding box center [1237, 734] width 40 height 40
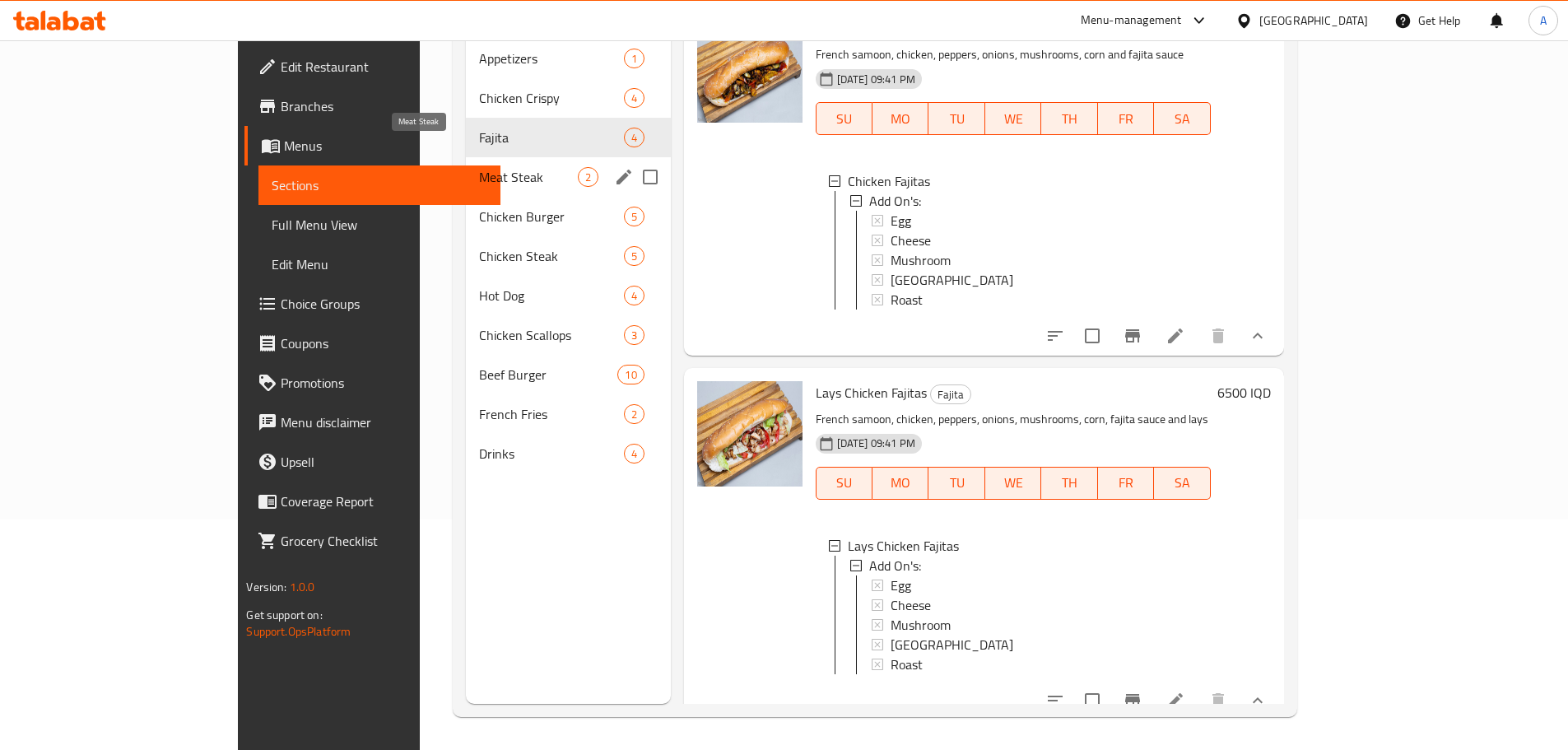
click at [466, 157] on div "Meat Steak 2" at bounding box center [568, 177] width 204 height 40
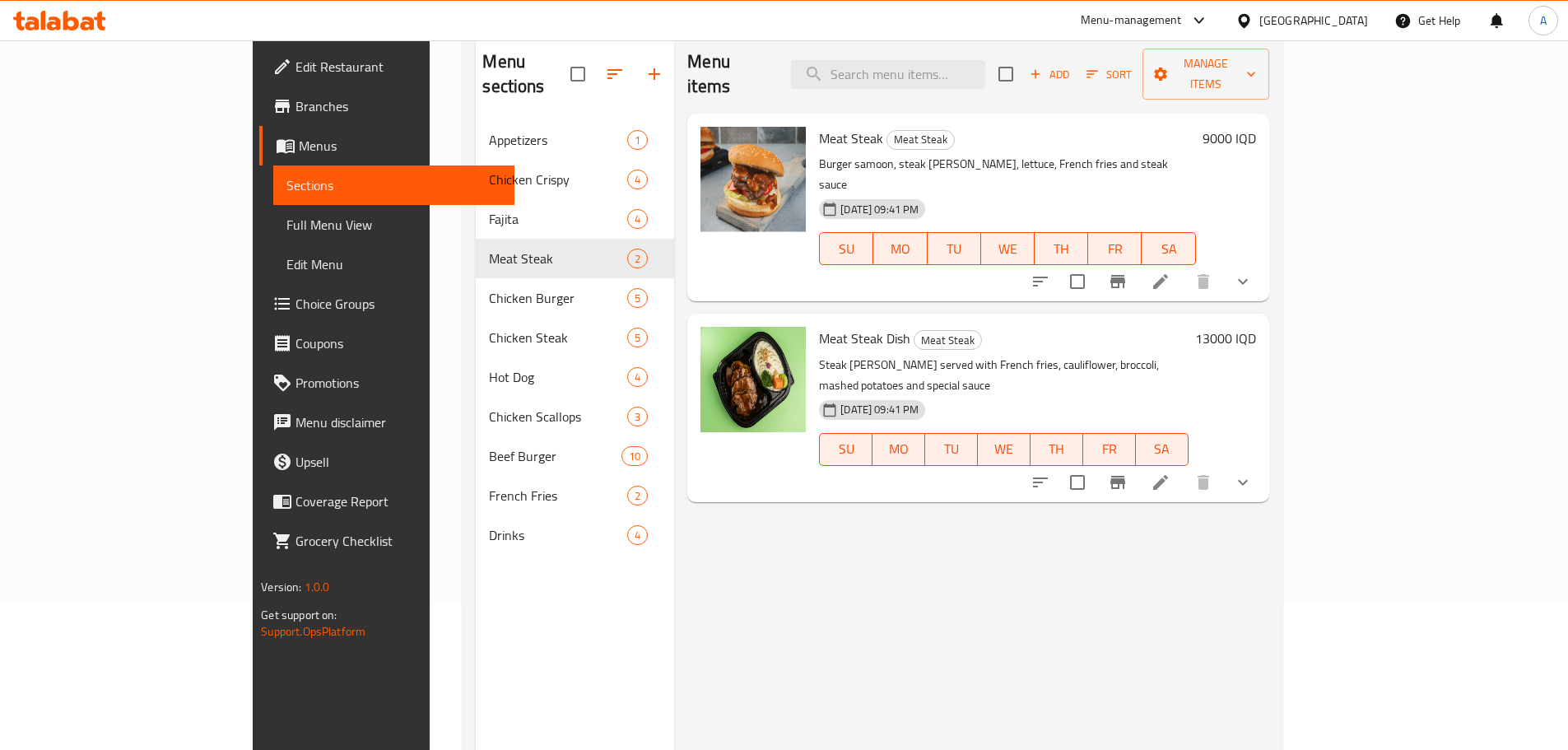
scroll to position [148, 0]
click at [1248, 481] on icon "show more" at bounding box center [1243, 483] width 10 height 6
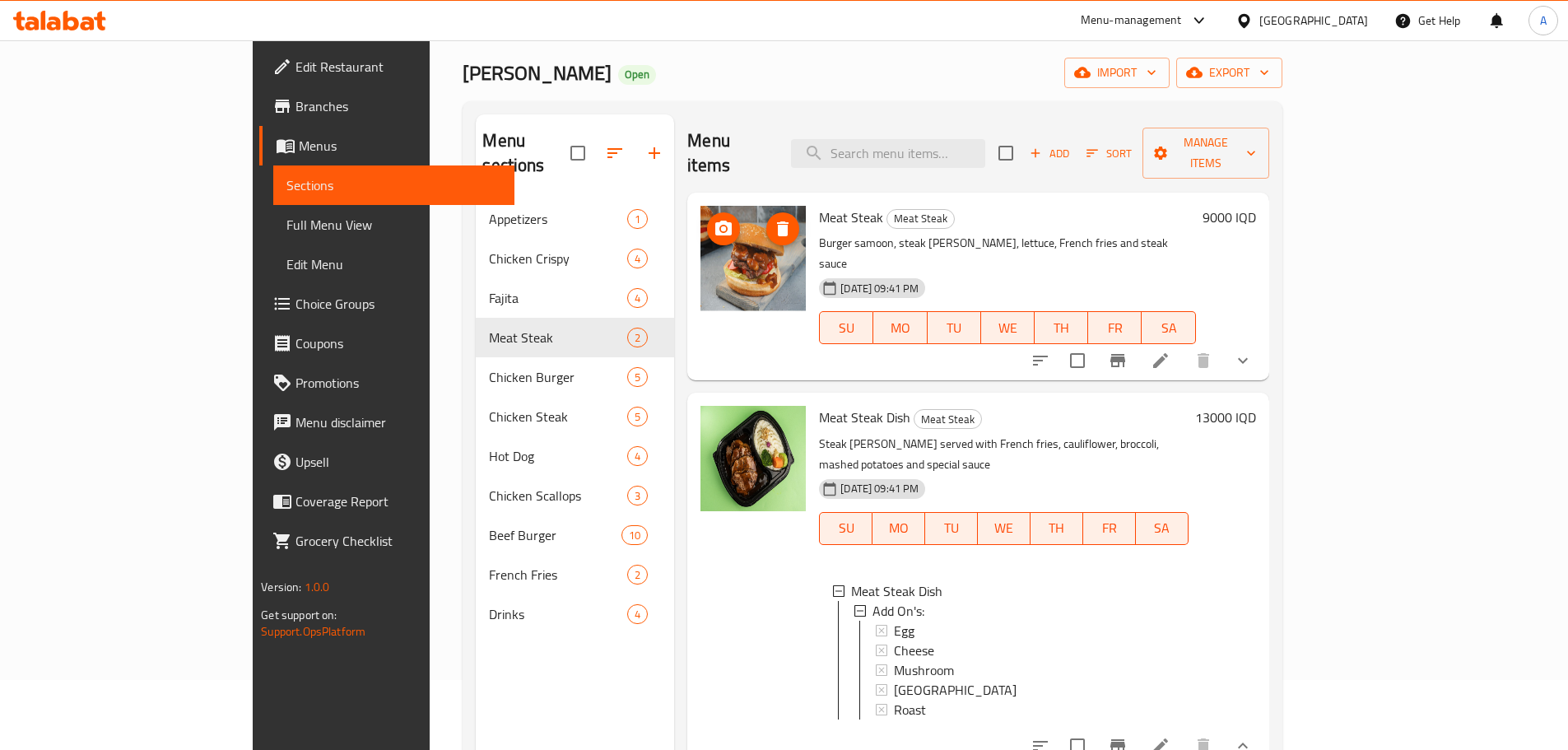
scroll to position [0, 0]
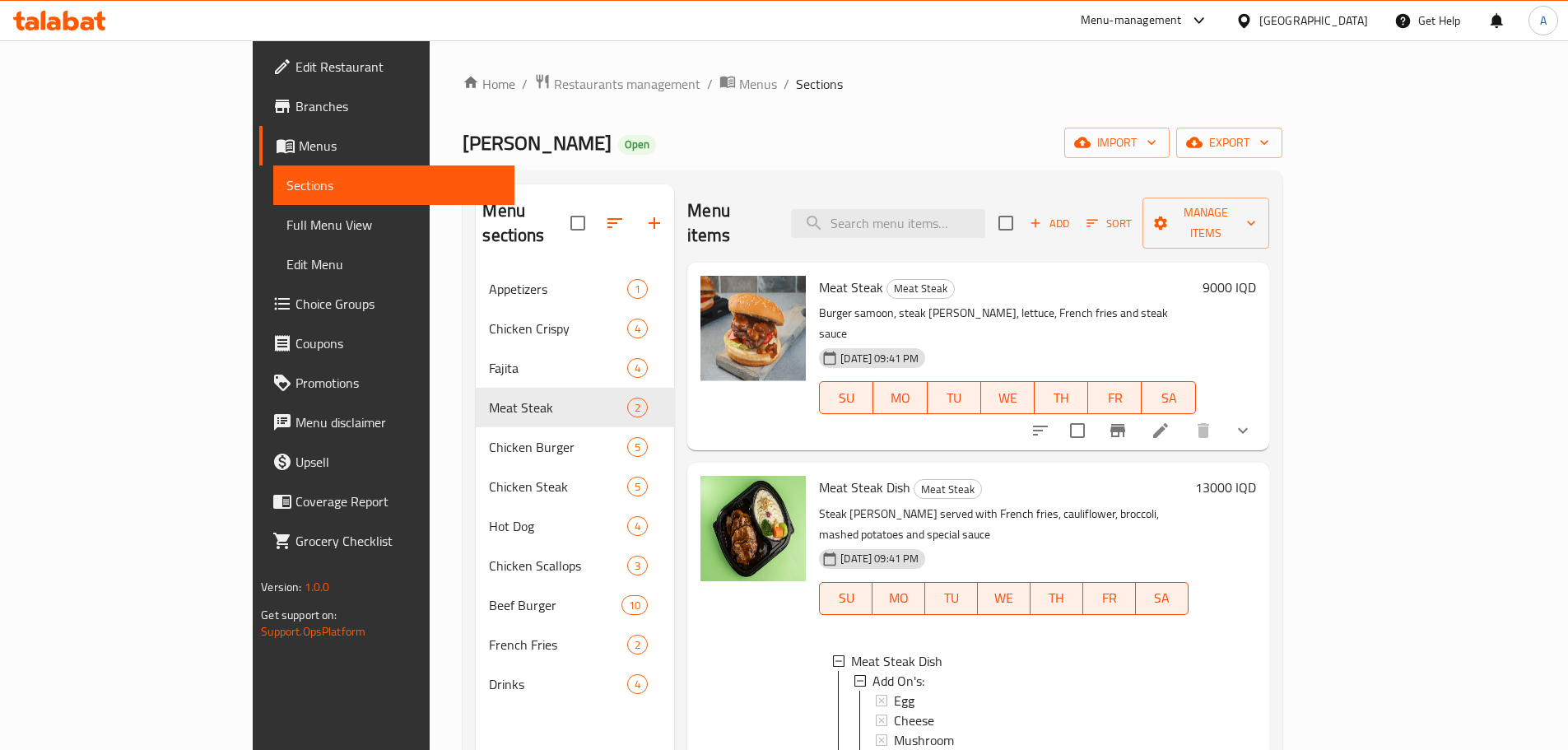
click at [1209, 37] on div "Menu-management" at bounding box center [1145, 21] width 155 height 40
click at [1182, 28] on div "Menu-management" at bounding box center [1132, 21] width 101 height 20
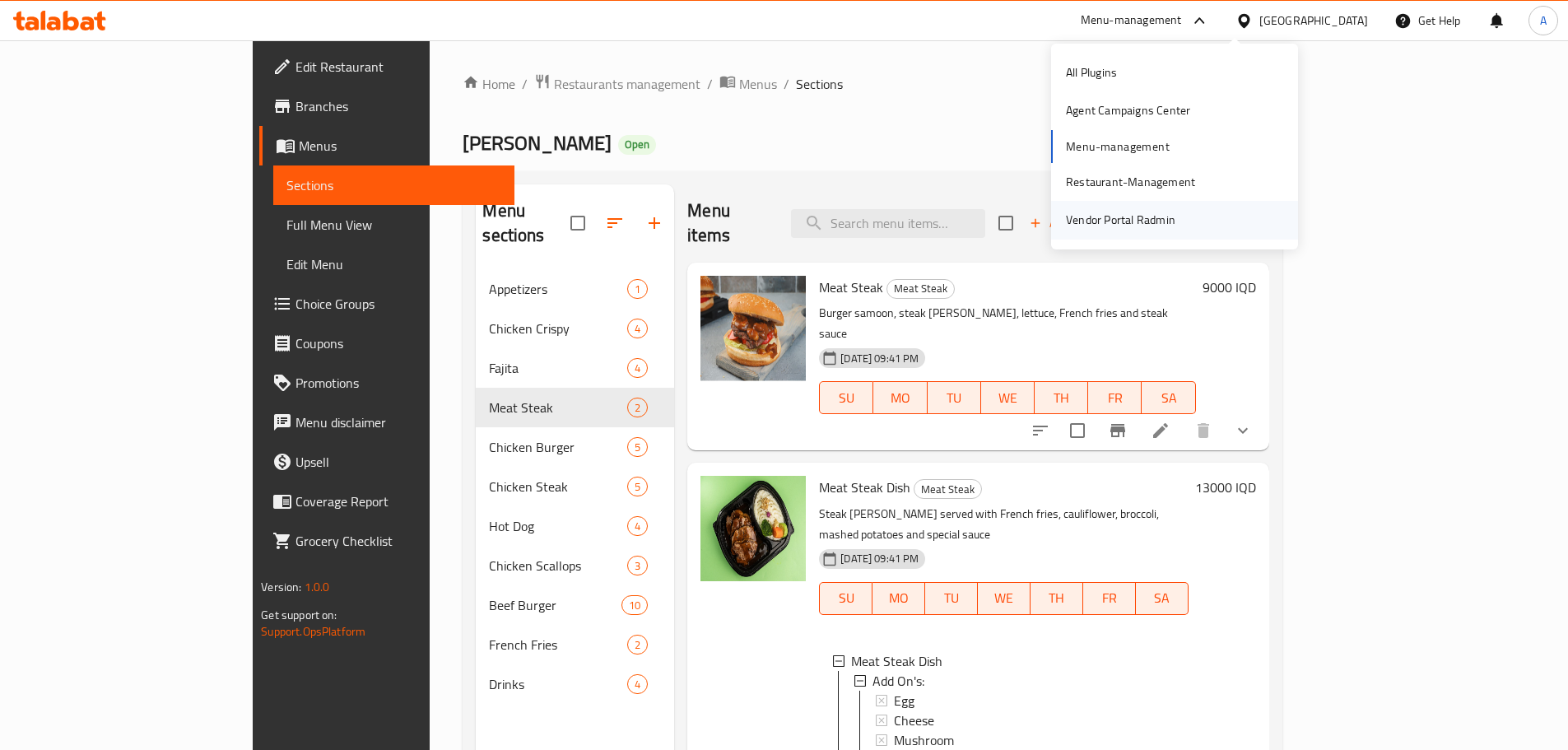
click at [1194, 212] on div "Vendor Portal Radmin" at bounding box center [1174, 220] width 247 height 38
